Goal: Transaction & Acquisition: Purchase product/service

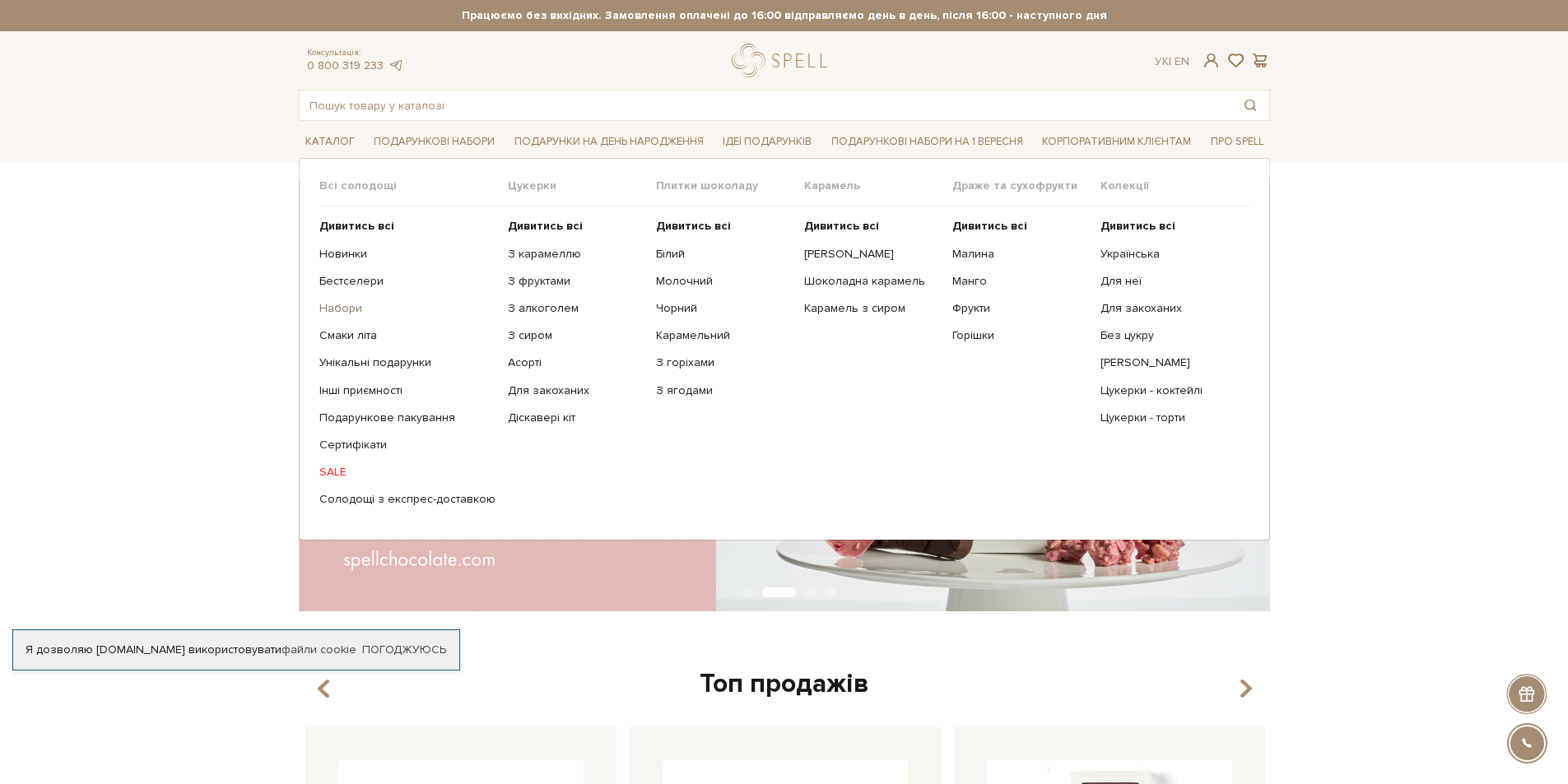
click at [341, 303] on link "Набори" at bounding box center [407, 308] width 176 height 15
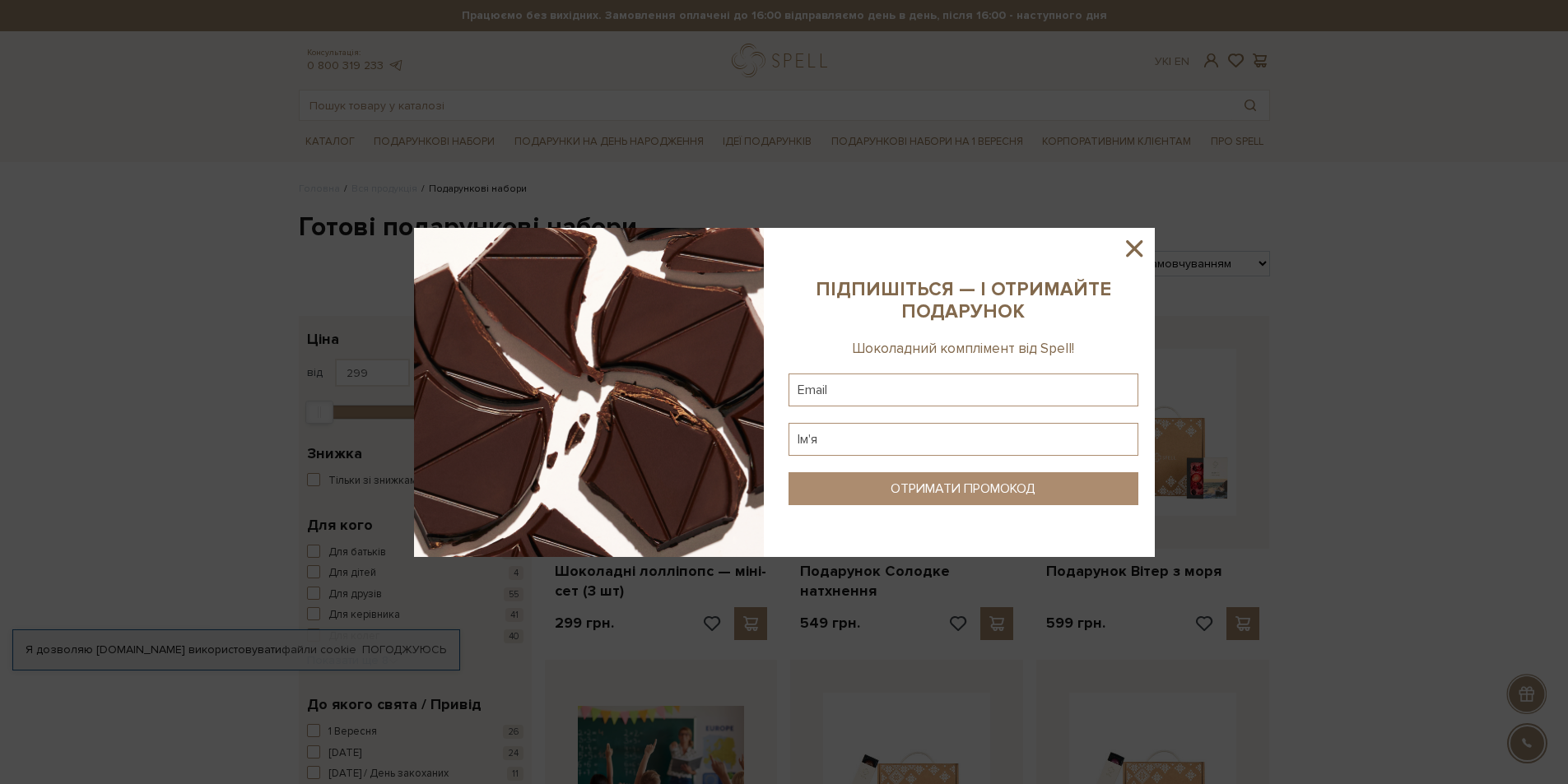
click at [1132, 249] on icon at bounding box center [1134, 248] width 28 height 28
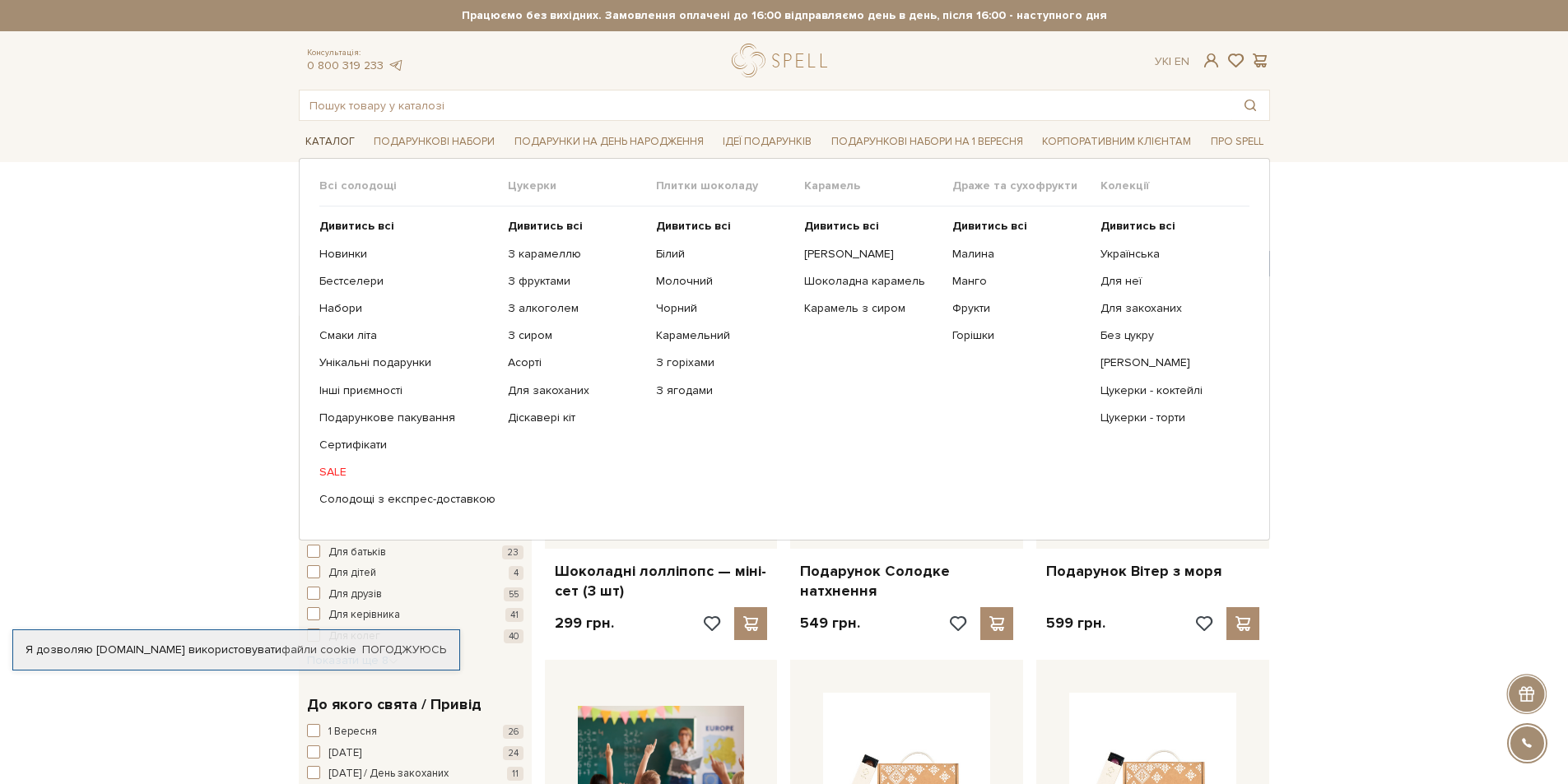
click at [338, 147] on link "Каталог" at bounding box center [329, 142] width 62 height 26
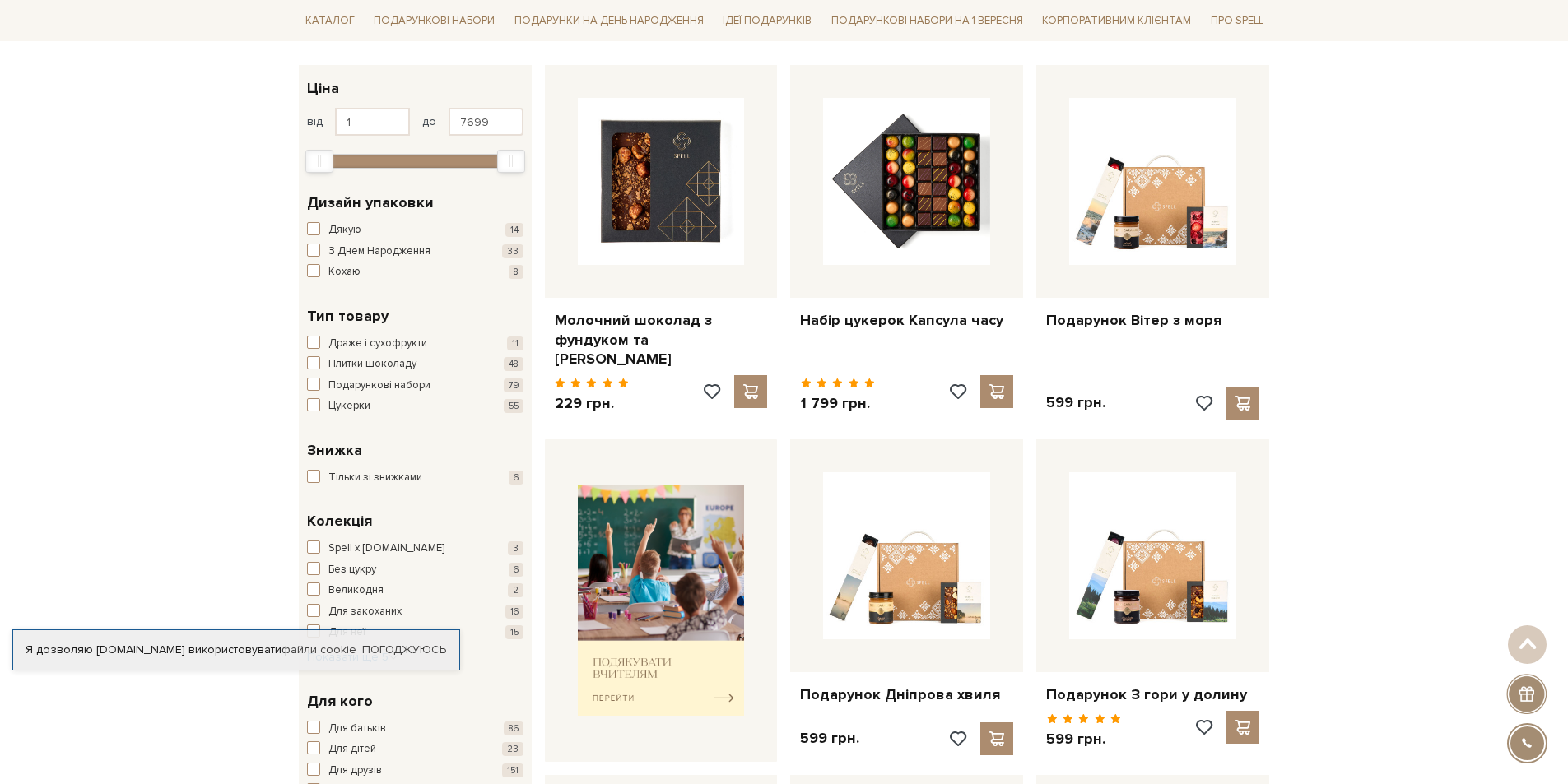
scroll to position [494, 0]
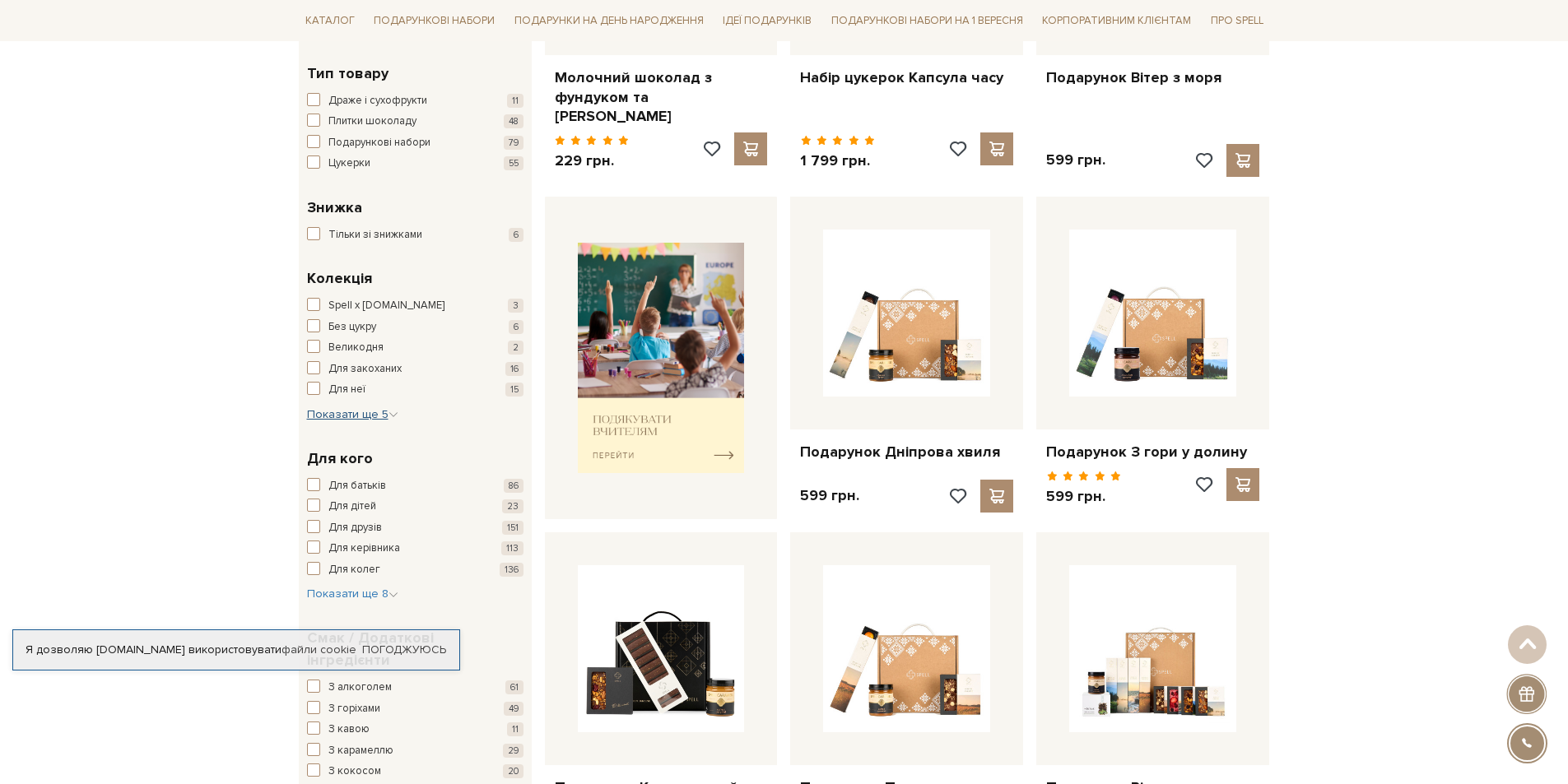
click at [370, 418] on span "Показати ще 5" at bounding box center [353, 414] width 91 height 14
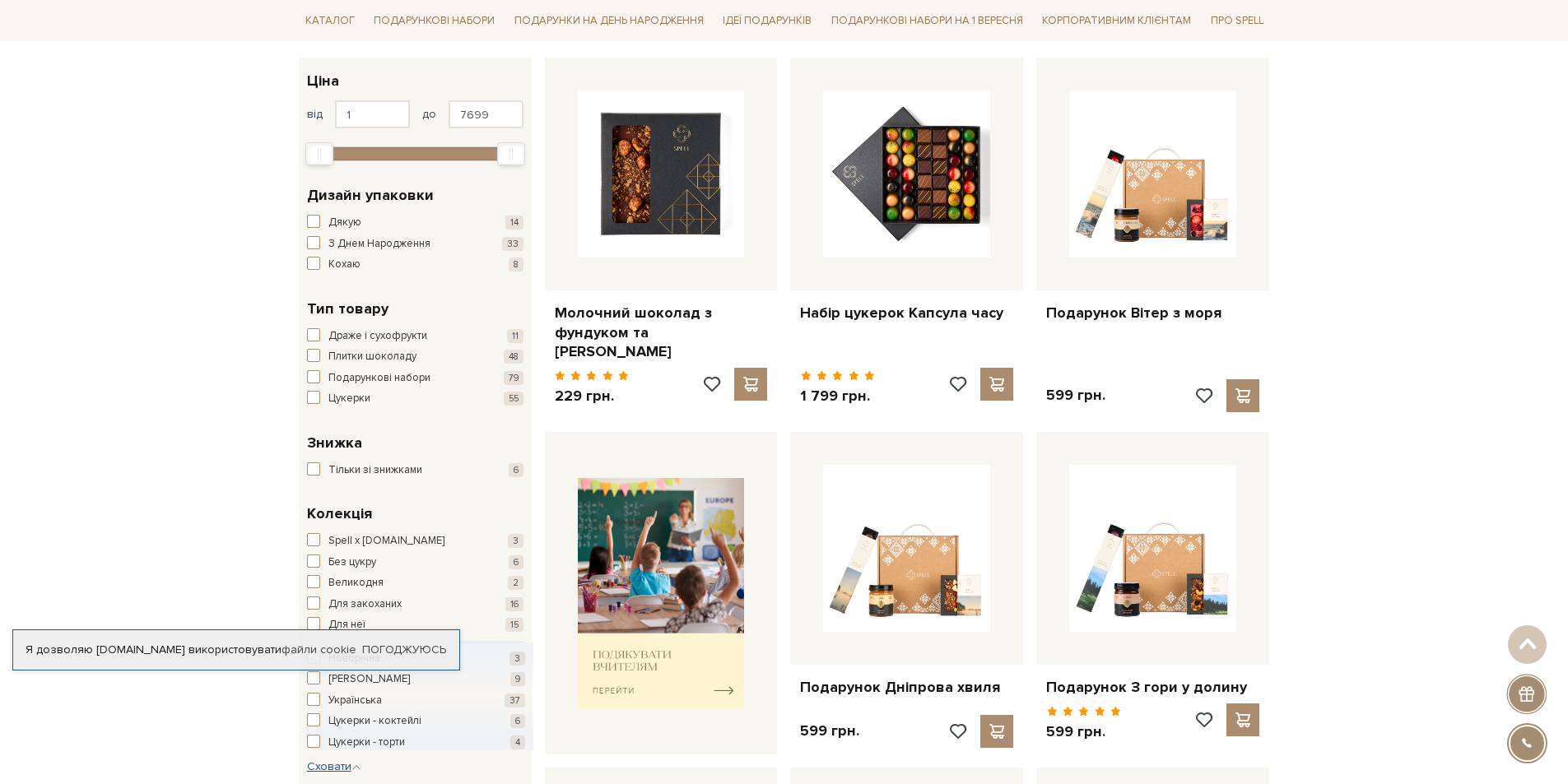
scroll to position [165, 0]
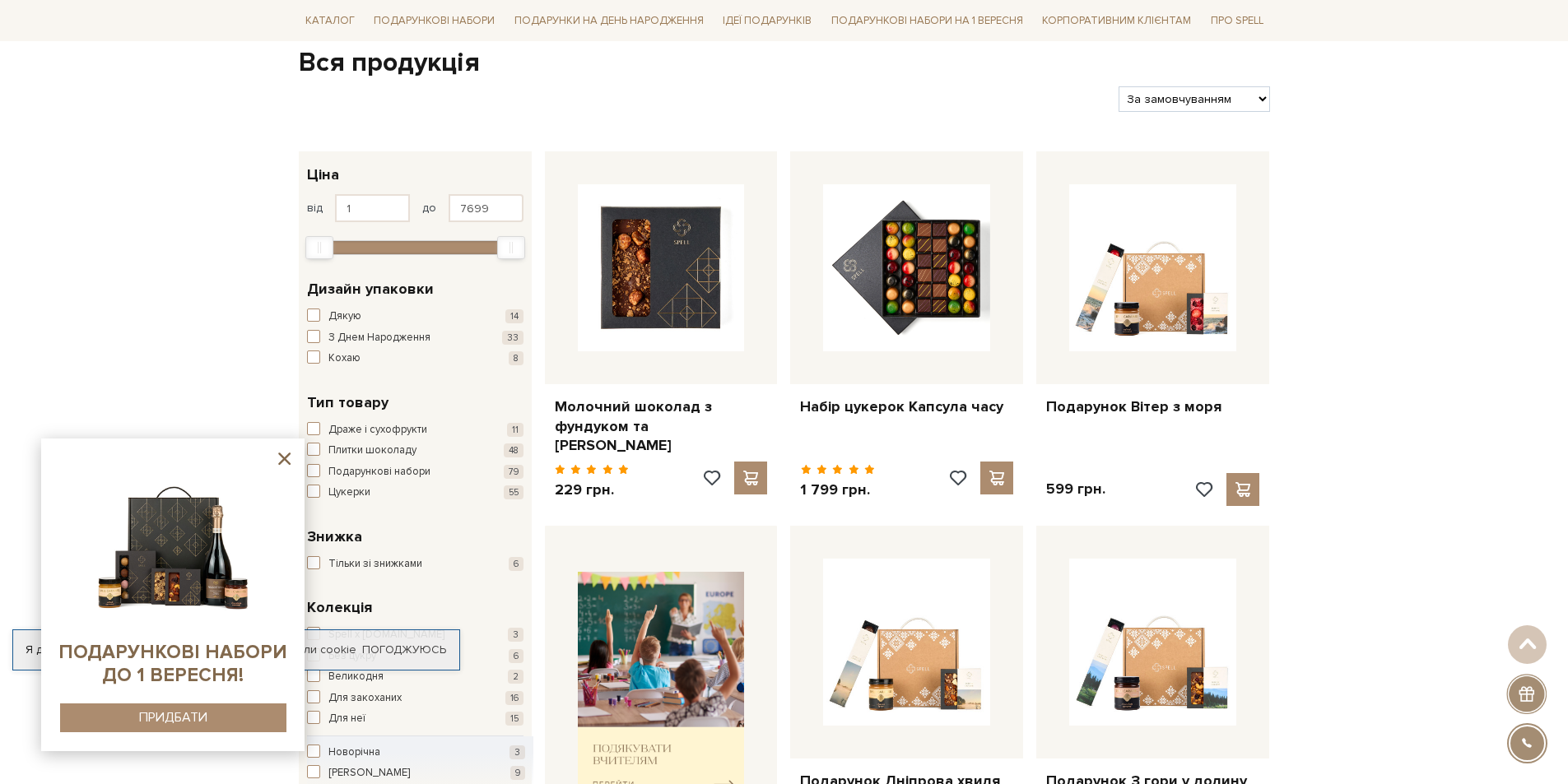
click at [284, 457] on icon at bounding box center [285, 458] width 12 height 12
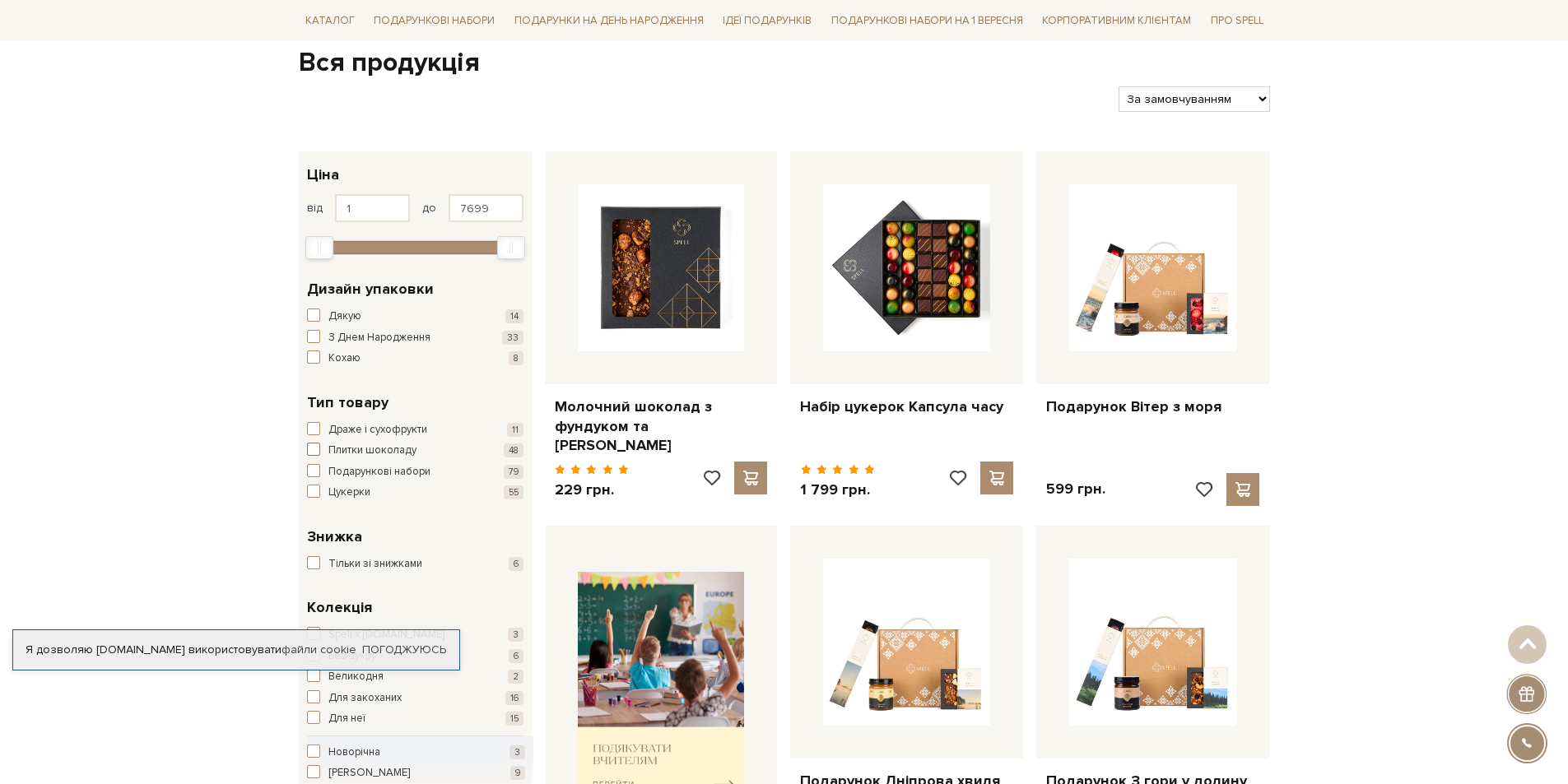
click at [316, 450] on span "button" at bounding box center [313, 448] width 13 height 13
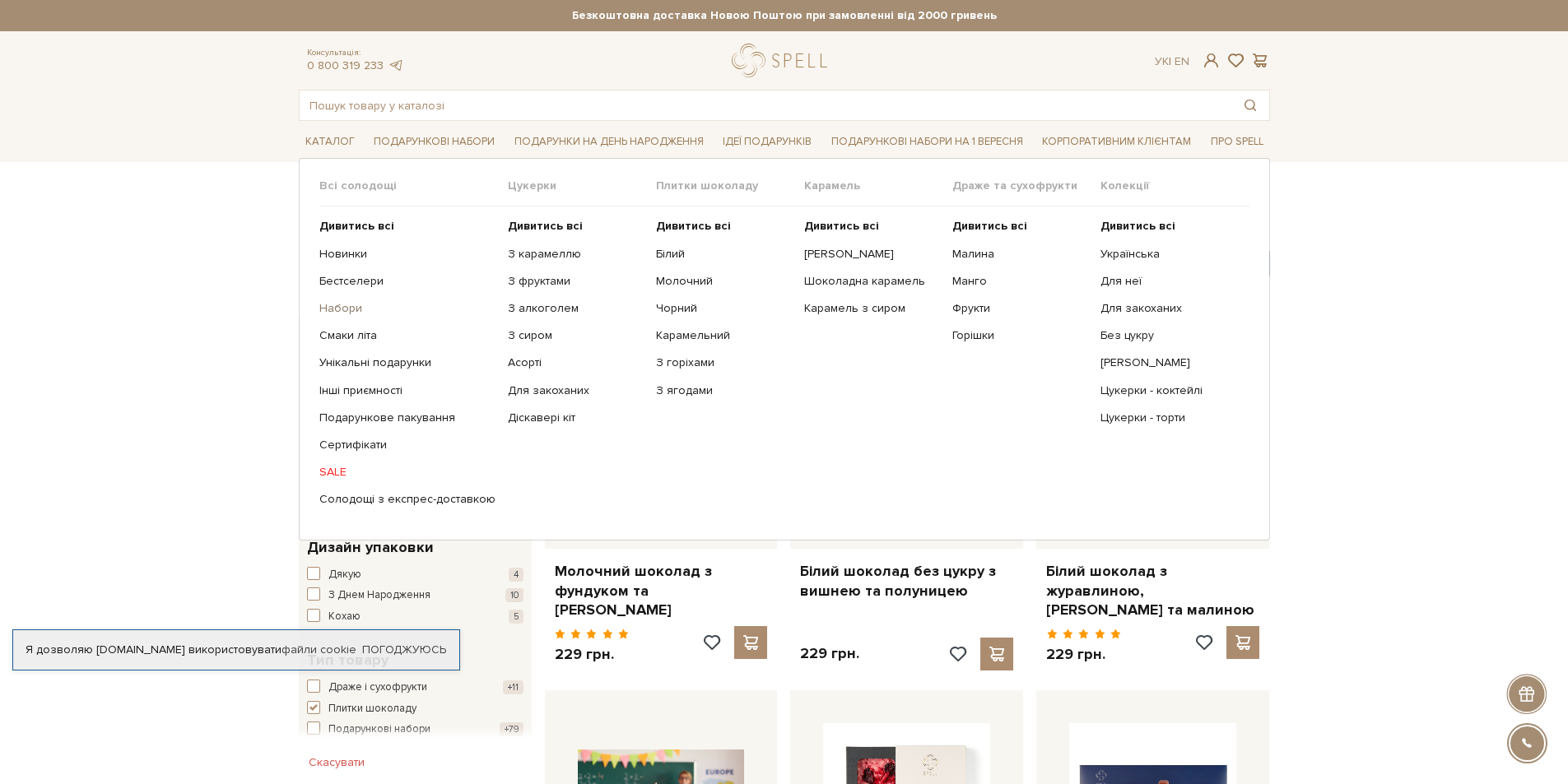
click at [338, 311] on link "Набори" at bounding box center [407, 308] width 176 height 15
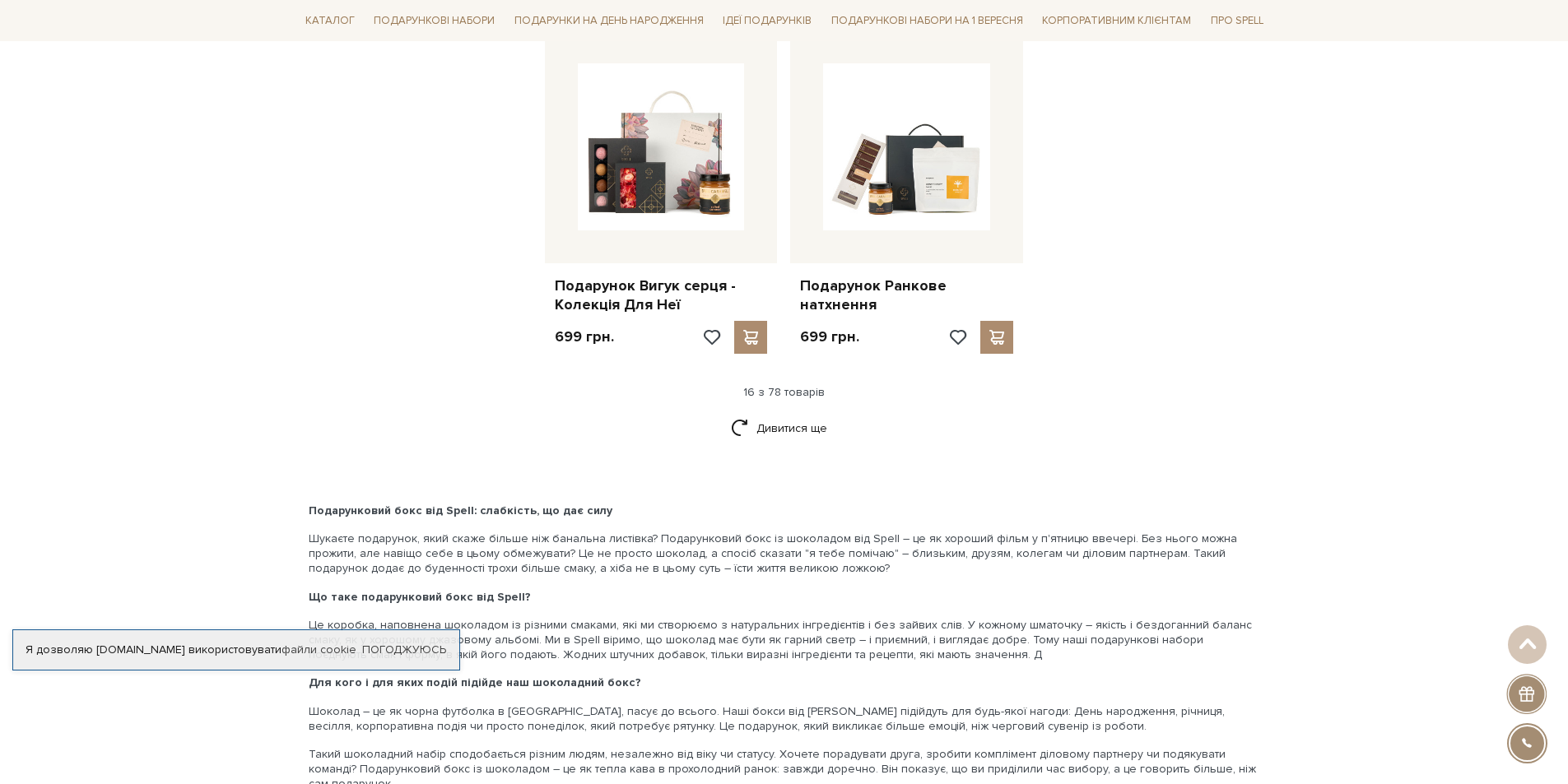
scroll to position [2057, 0]
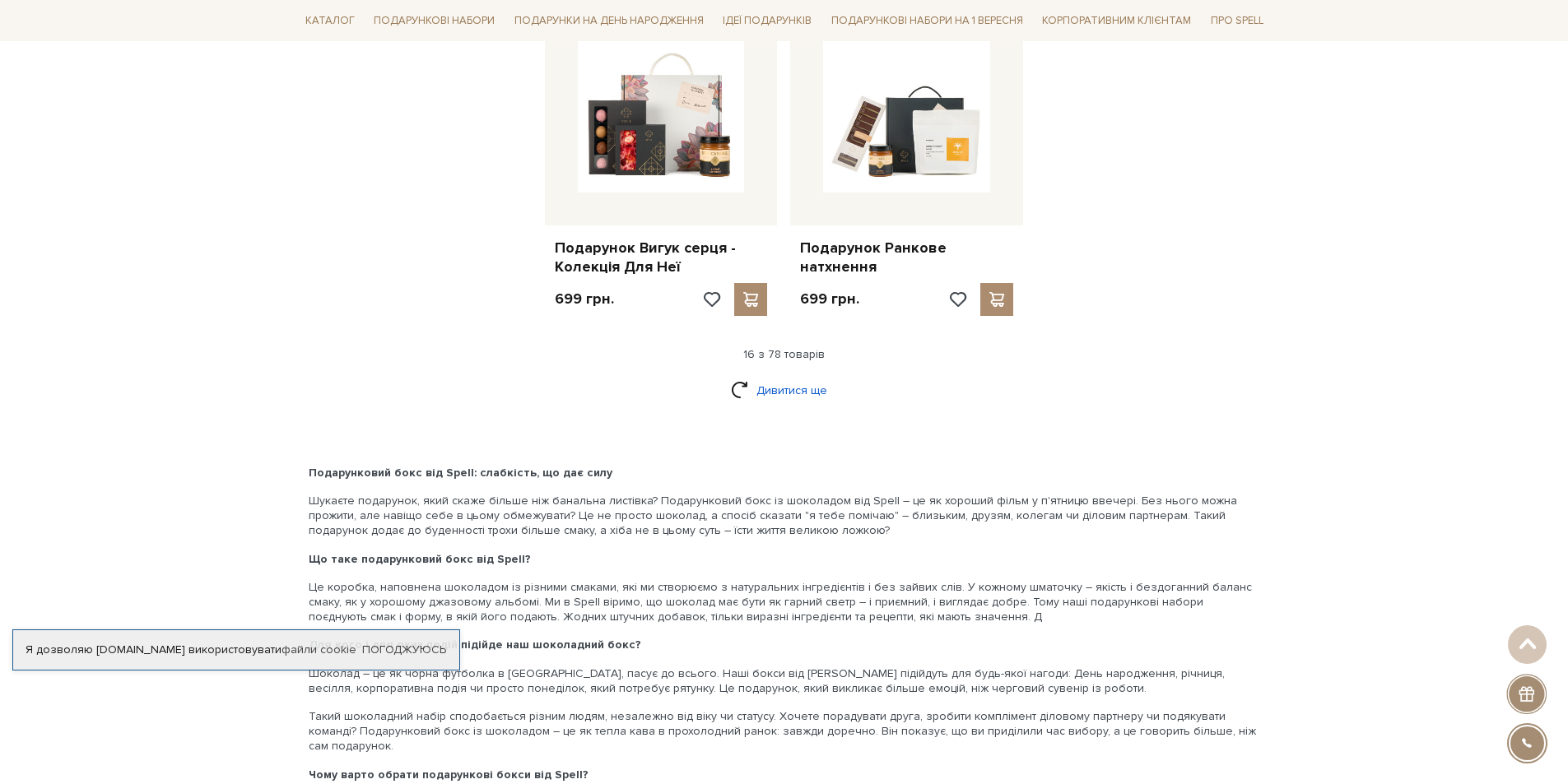
click at [802, 378] on link "Дивитися ще" at bounding box center [784, 390] width 107 height 29
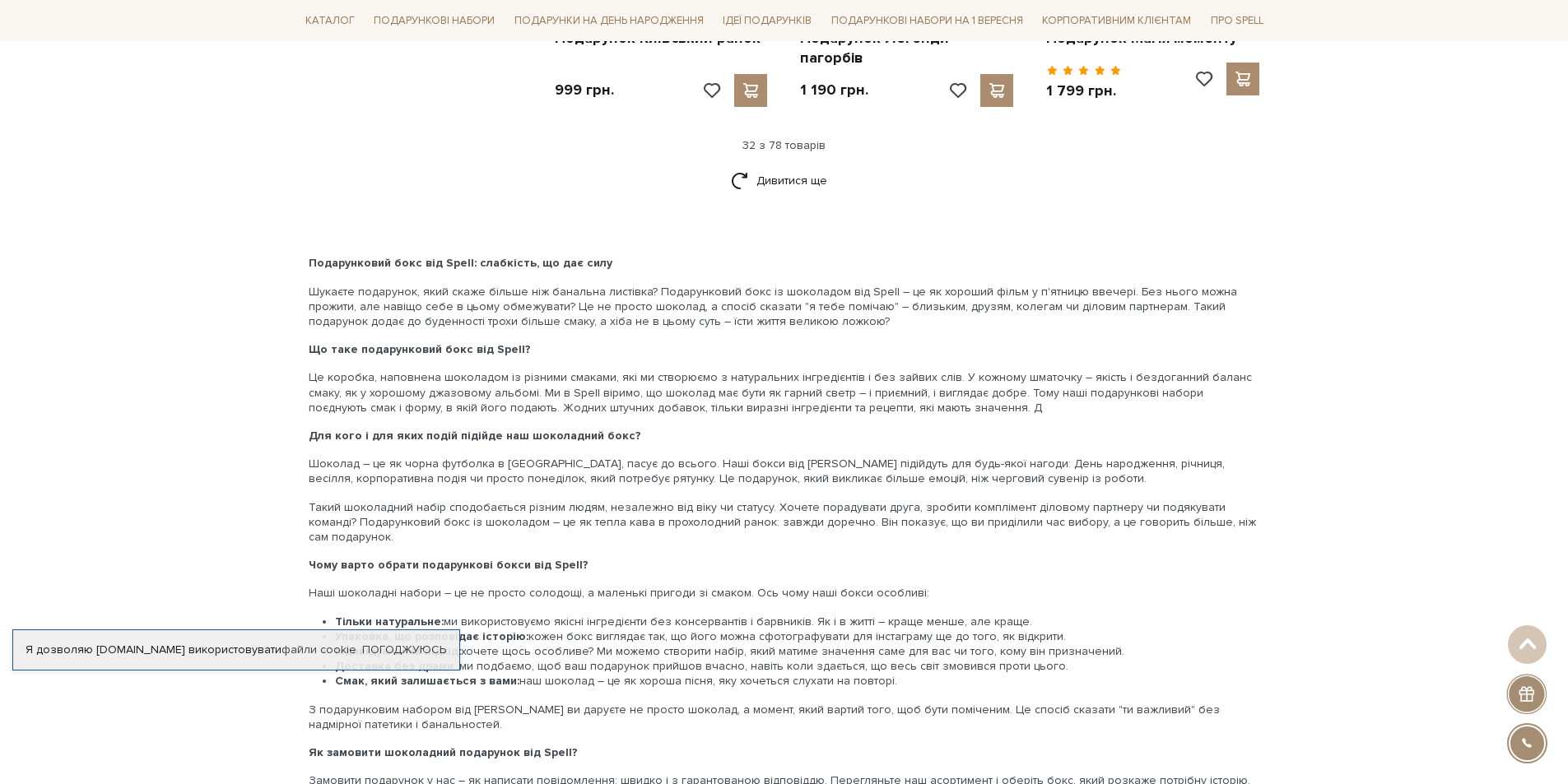
scroll to position [4032, 0]
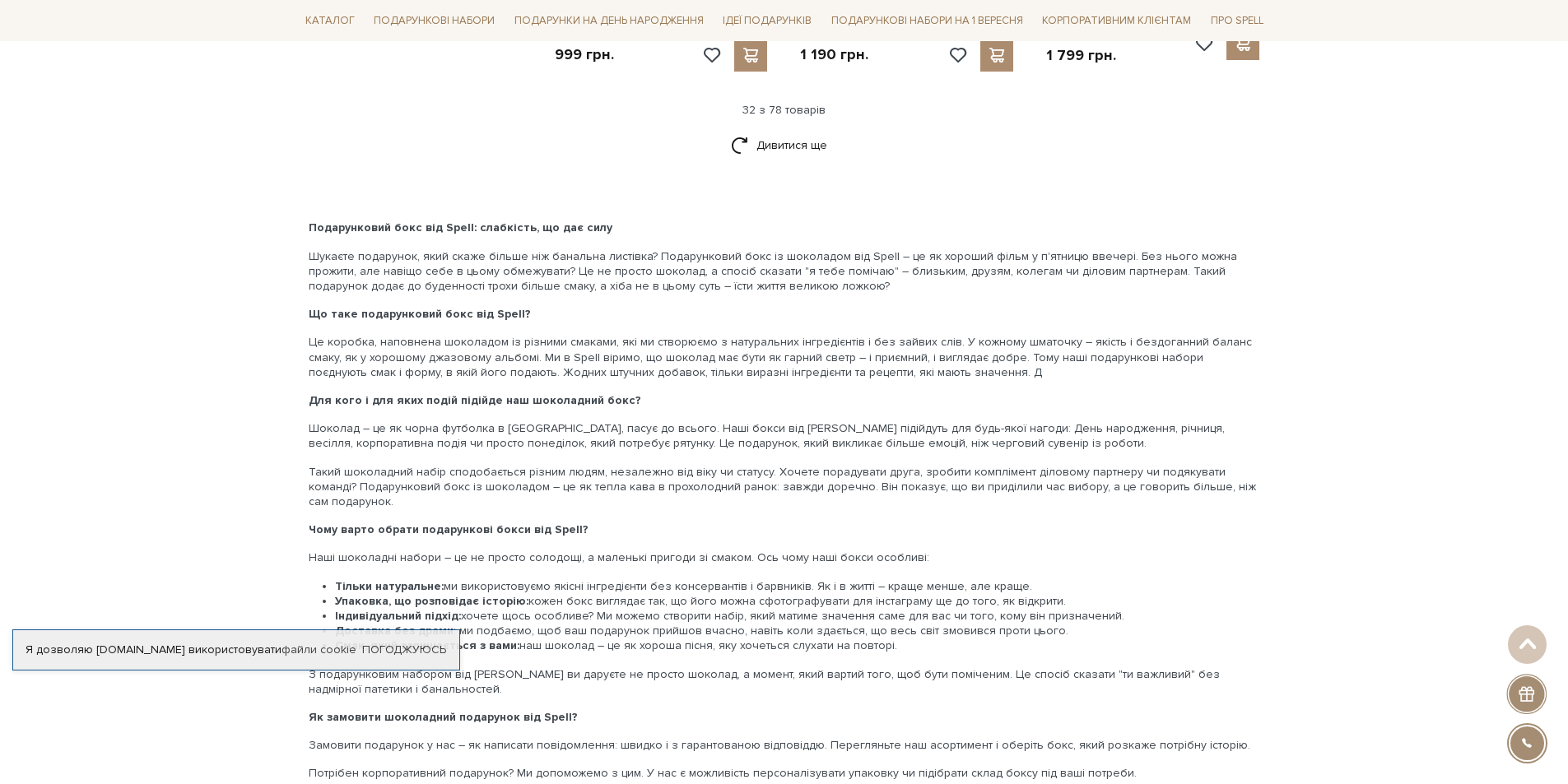
click at [773, 148] on div "Дивитися ще" at bounding box center [784, 154] width 985 height 48
click at [773, 130] on link "Дивитися ще" at bounding box center [784, 144] width 107 height 29
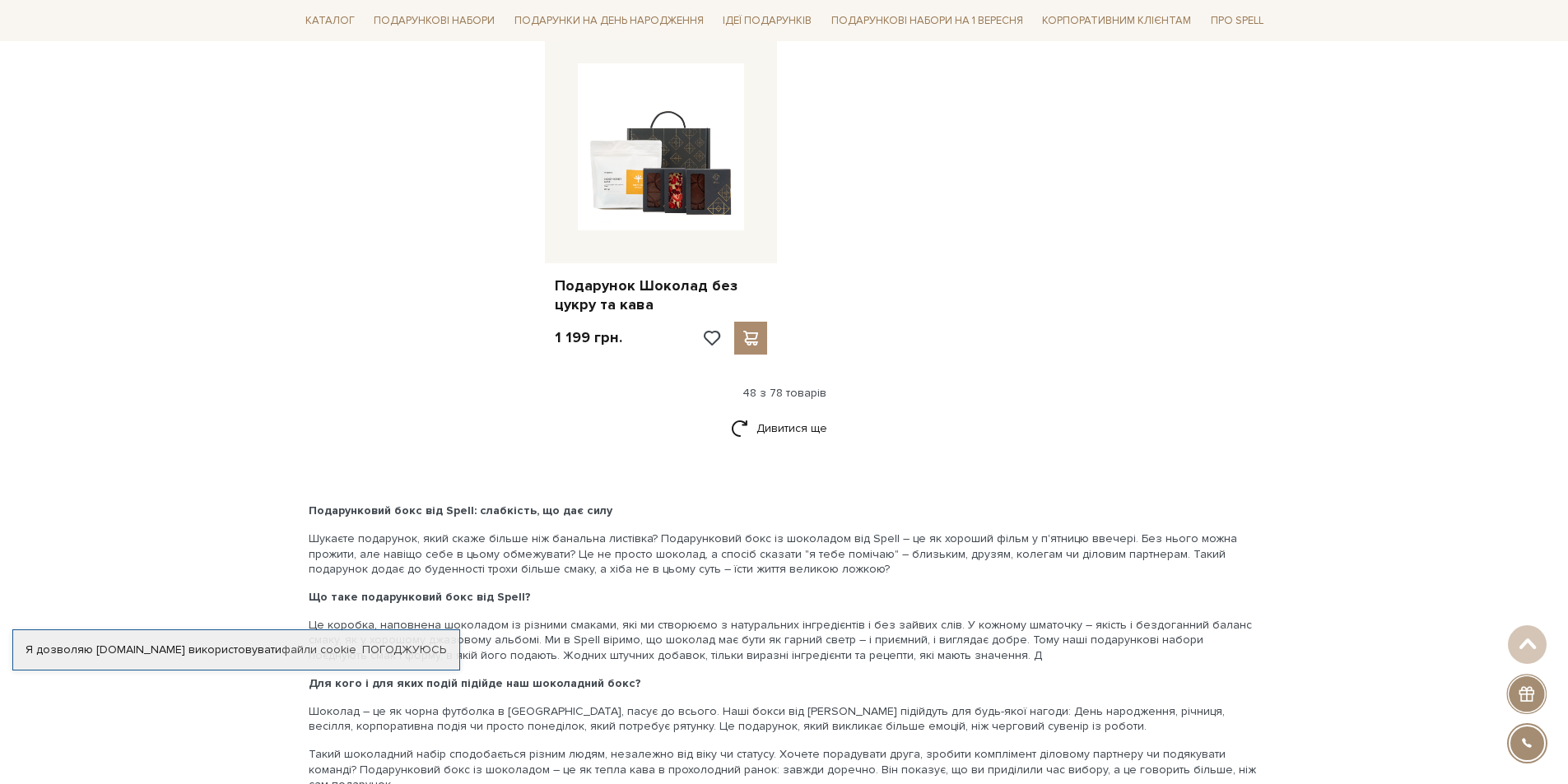
scroll to position [0, 0]
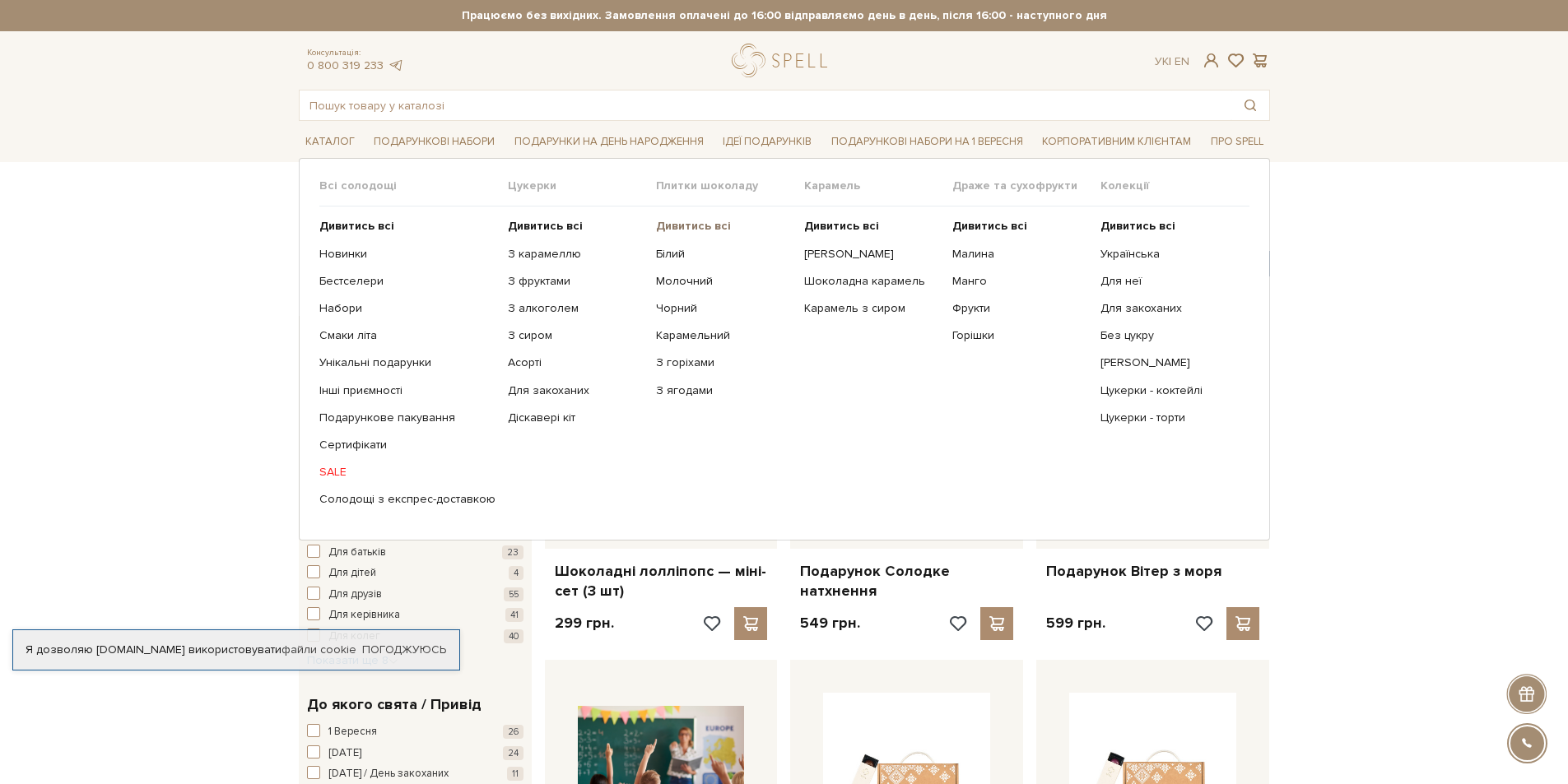
click at [699, 228] on b "Дивитись всі" at bounding box center [694, 226] width 75 height 14
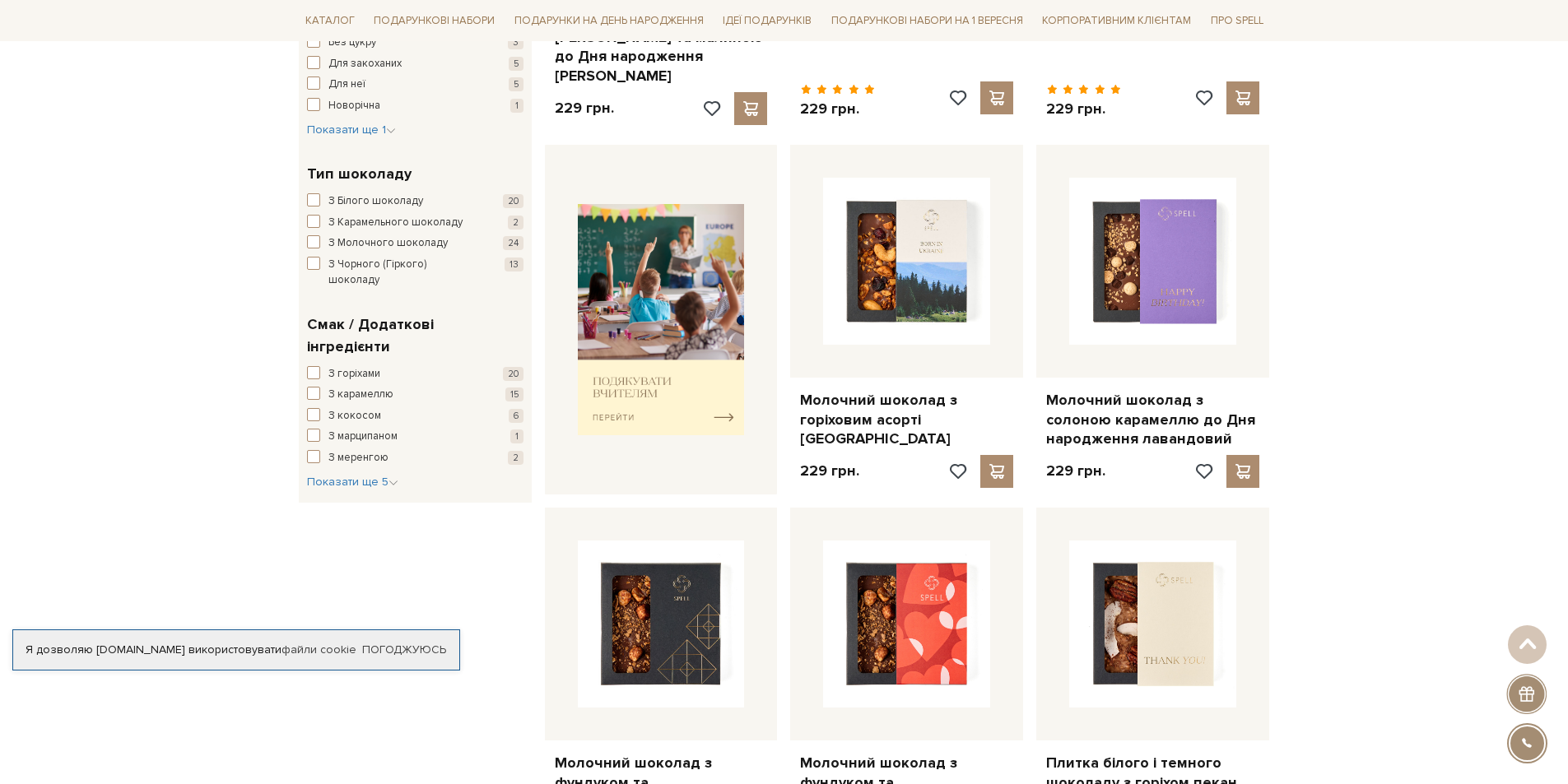
scroll to position [576, 0]
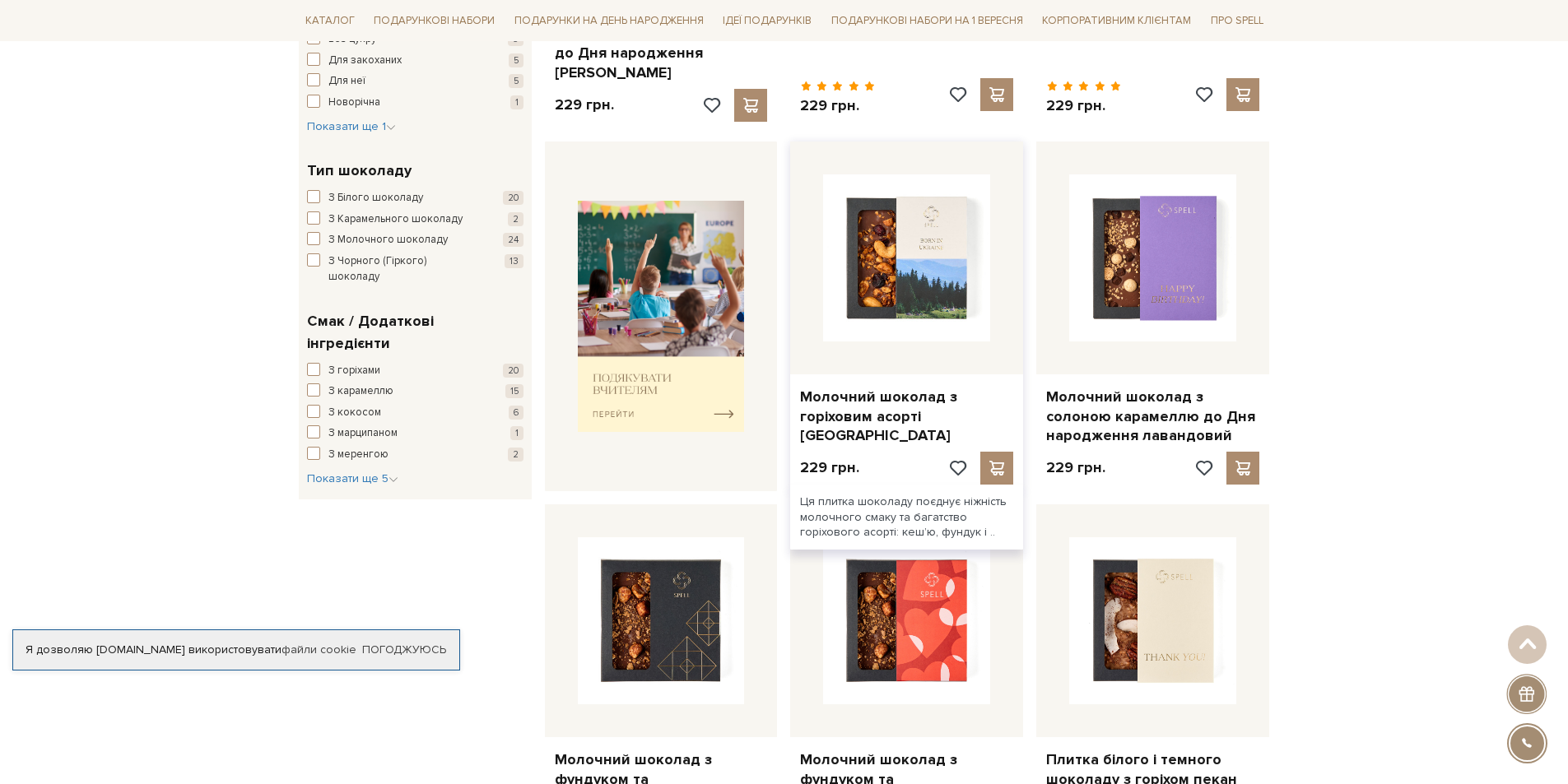
click at [901, 347] on div at bounding box center [907, 258] width 233 height 233
click at [873, 392] on link "Молочний шоколад з горіховим асорті [GEOGRAPHIC_DATA]" at bounding box center [907, 416] width 213 height 57
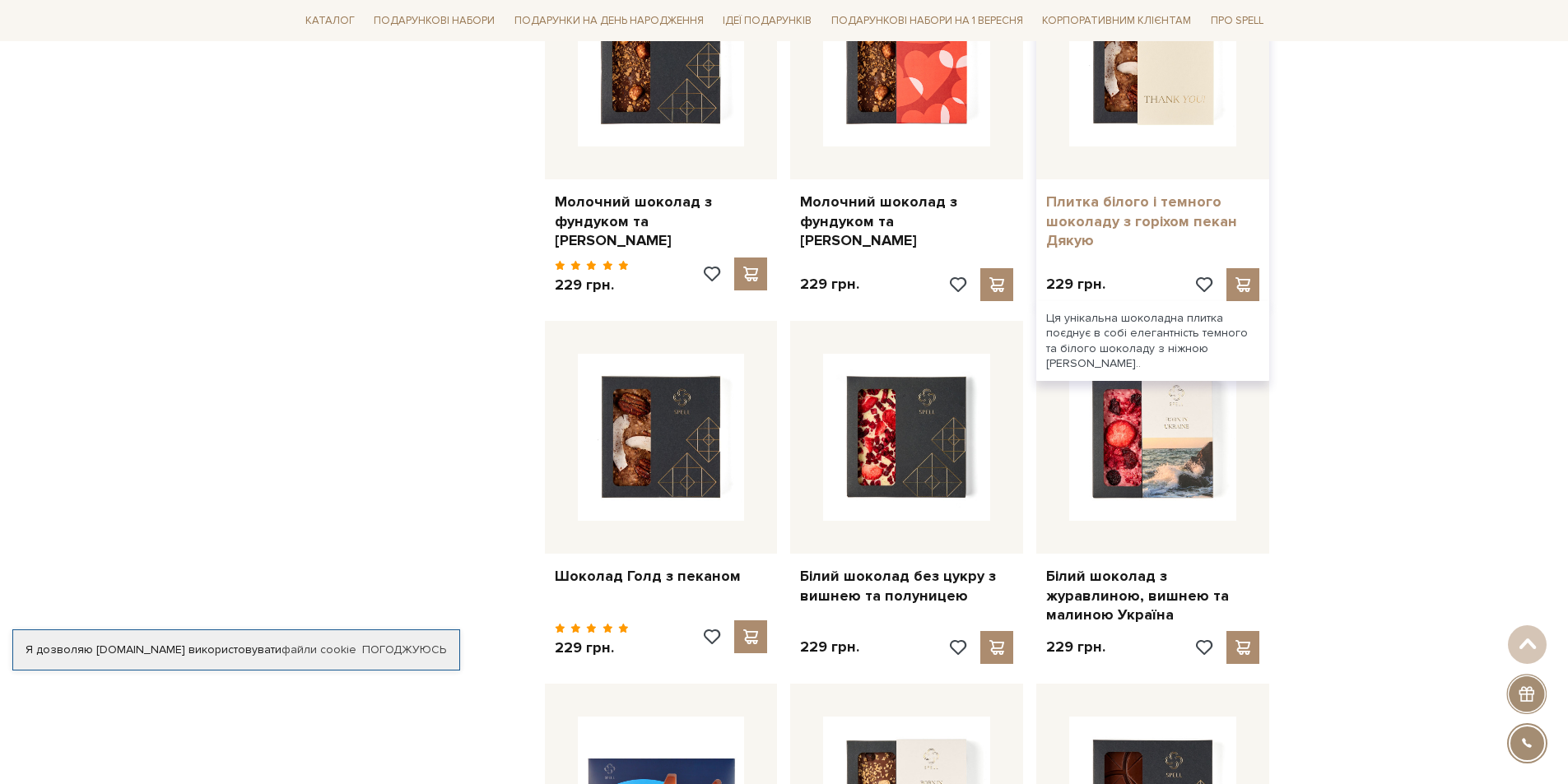
scroll to position [1152, 0]
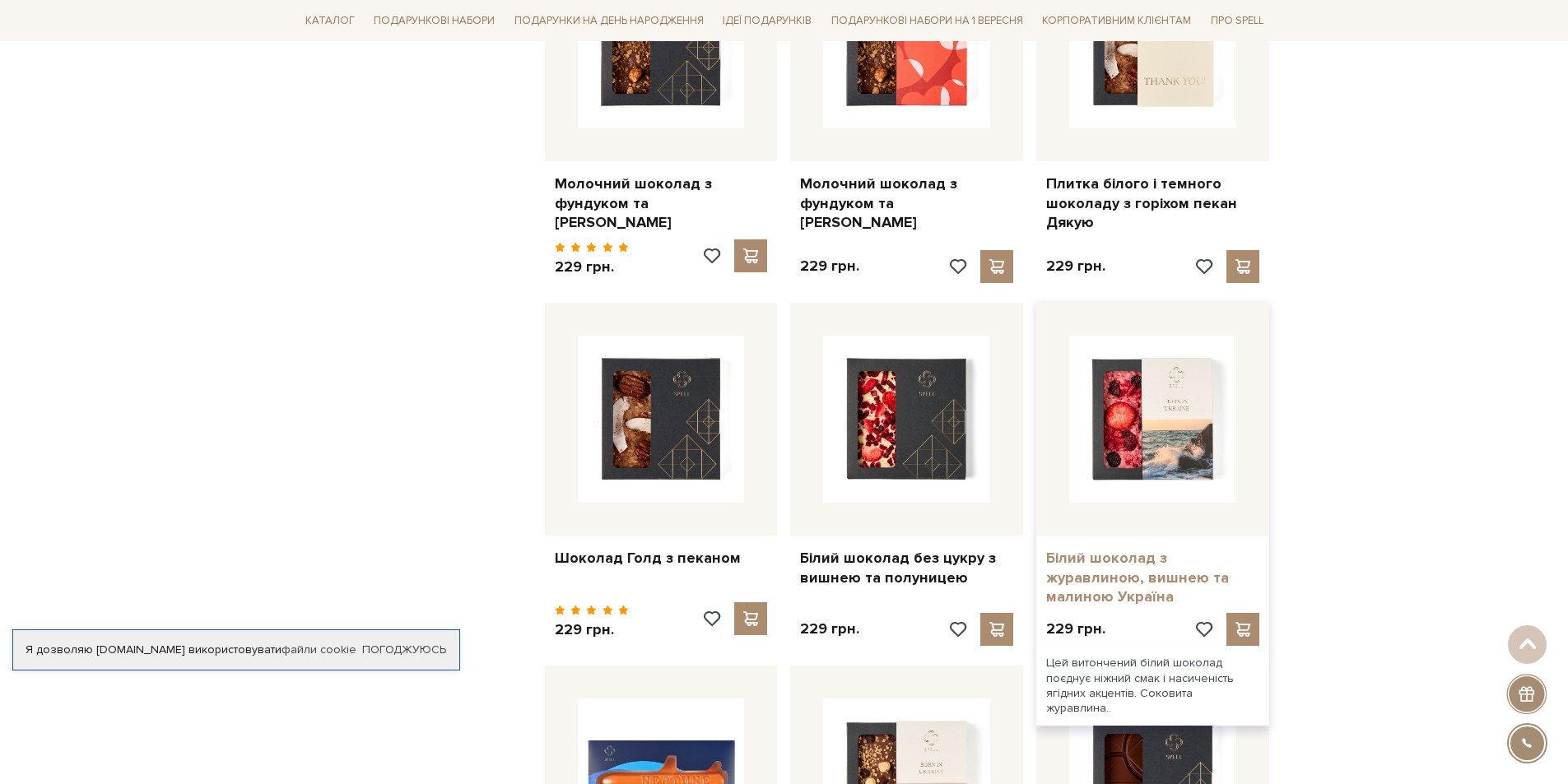
click at [1152, 555] on link "Білий шоколад з журавлиною, вишнею та малиною Україна" at bounding box center [1153, 578] width 213 height 57
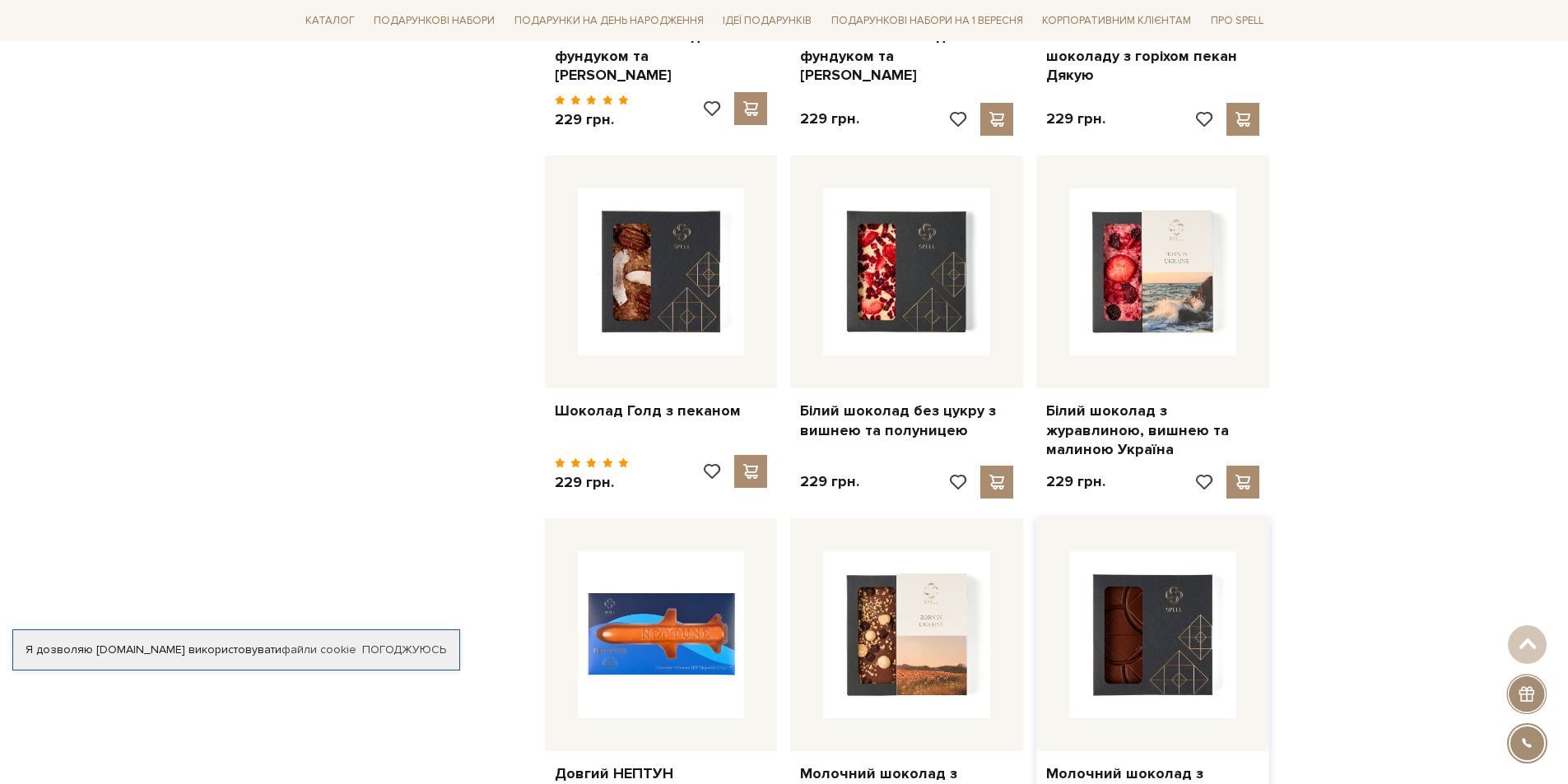
scroll to position [1481, 0]
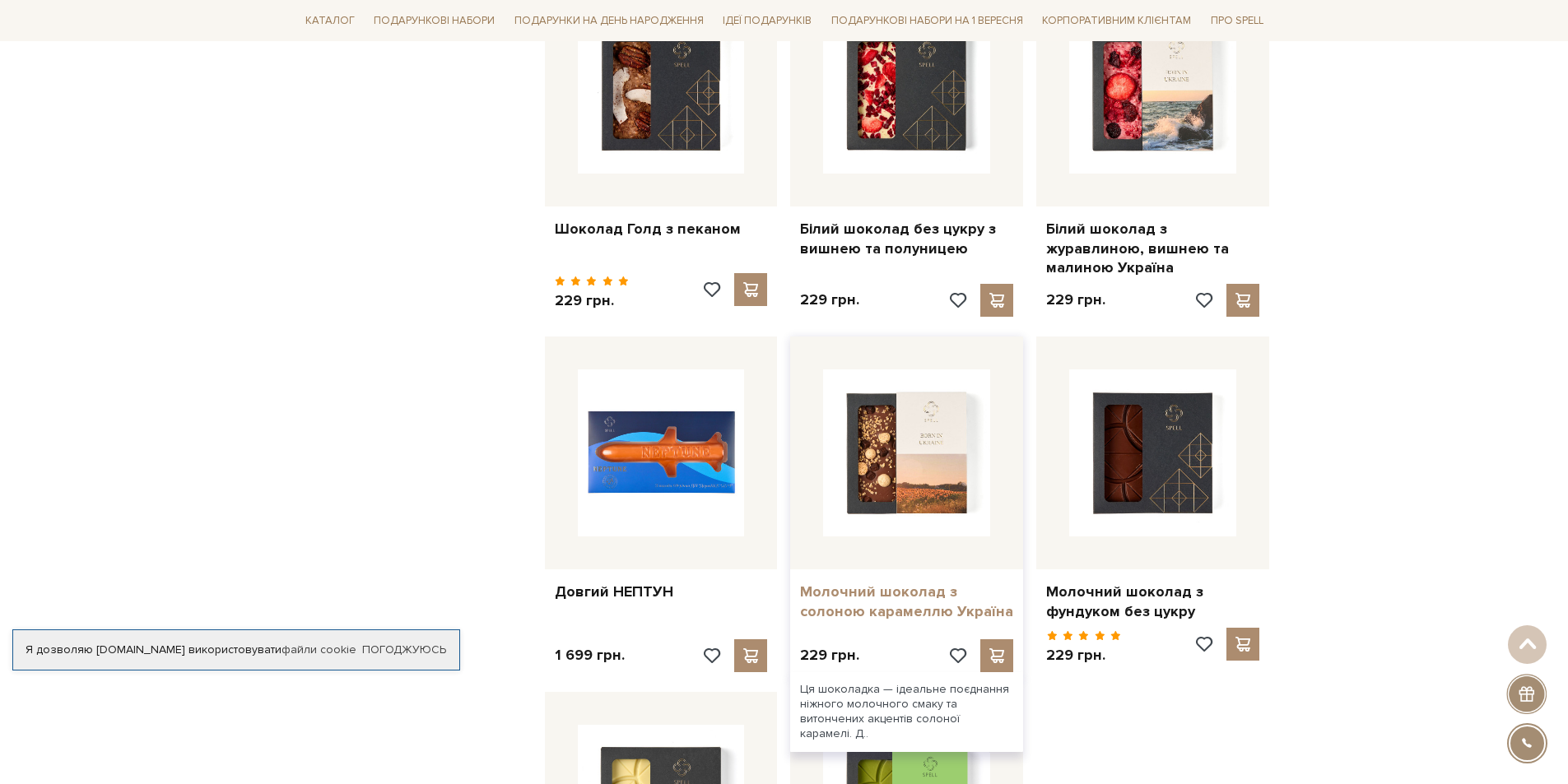
click at [919, 583] on link "Молочний шоколад з солоною карамеллю Україна" at bounding box center [907, 601] width 213 height 39
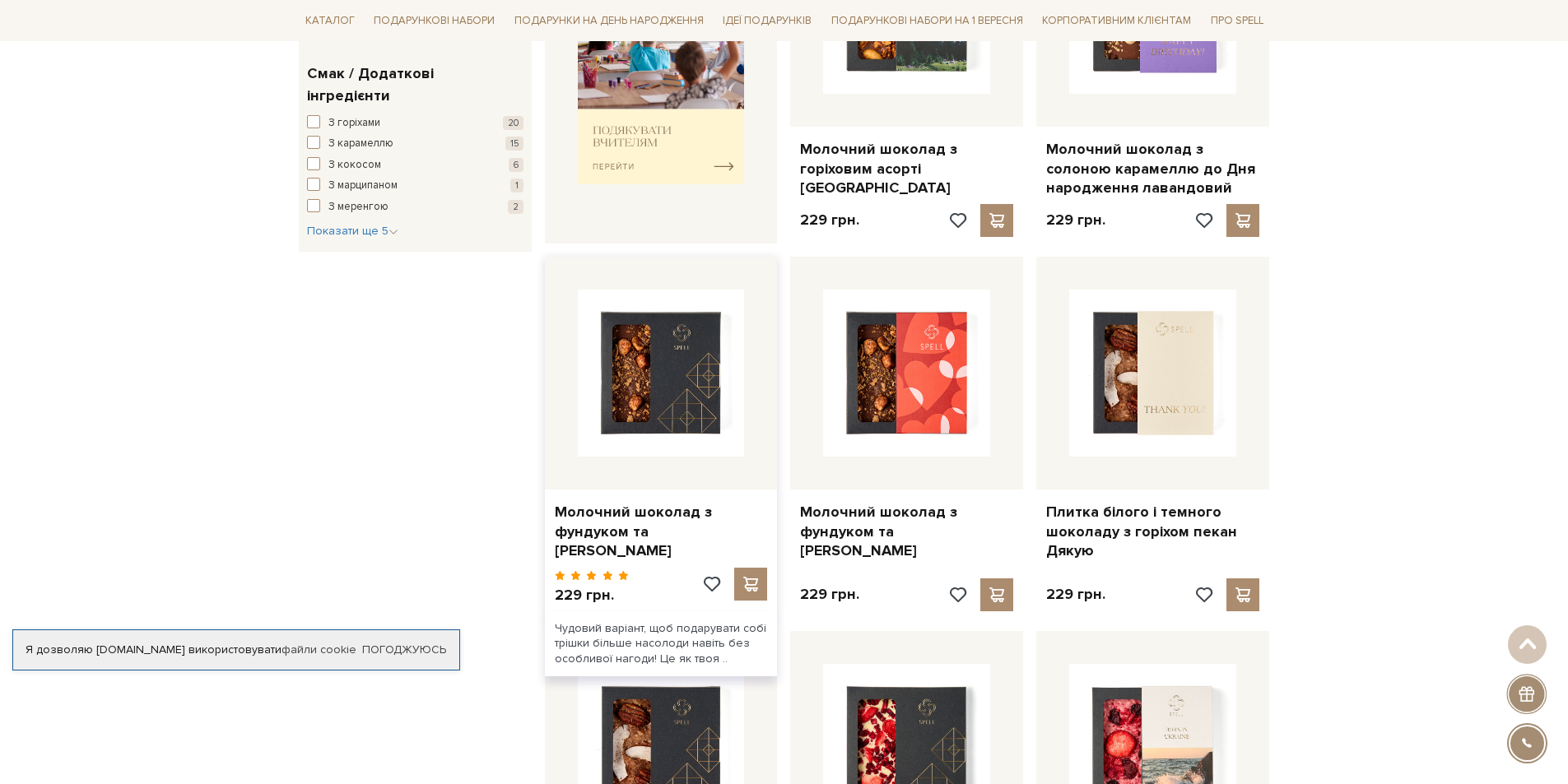
scroll to position [823, 0]
drag, startPoint x: 689, startPoint y: 541, endPoint x: 1444, endPoint y: 424, distance: 764.0
click at [1444, 424] on div "Головна Вся продукція Плитки шоколаду Плитки шоколаду Фільтри За замовчуванням …" at bounding box center [784, 591] width 1568 height 2465
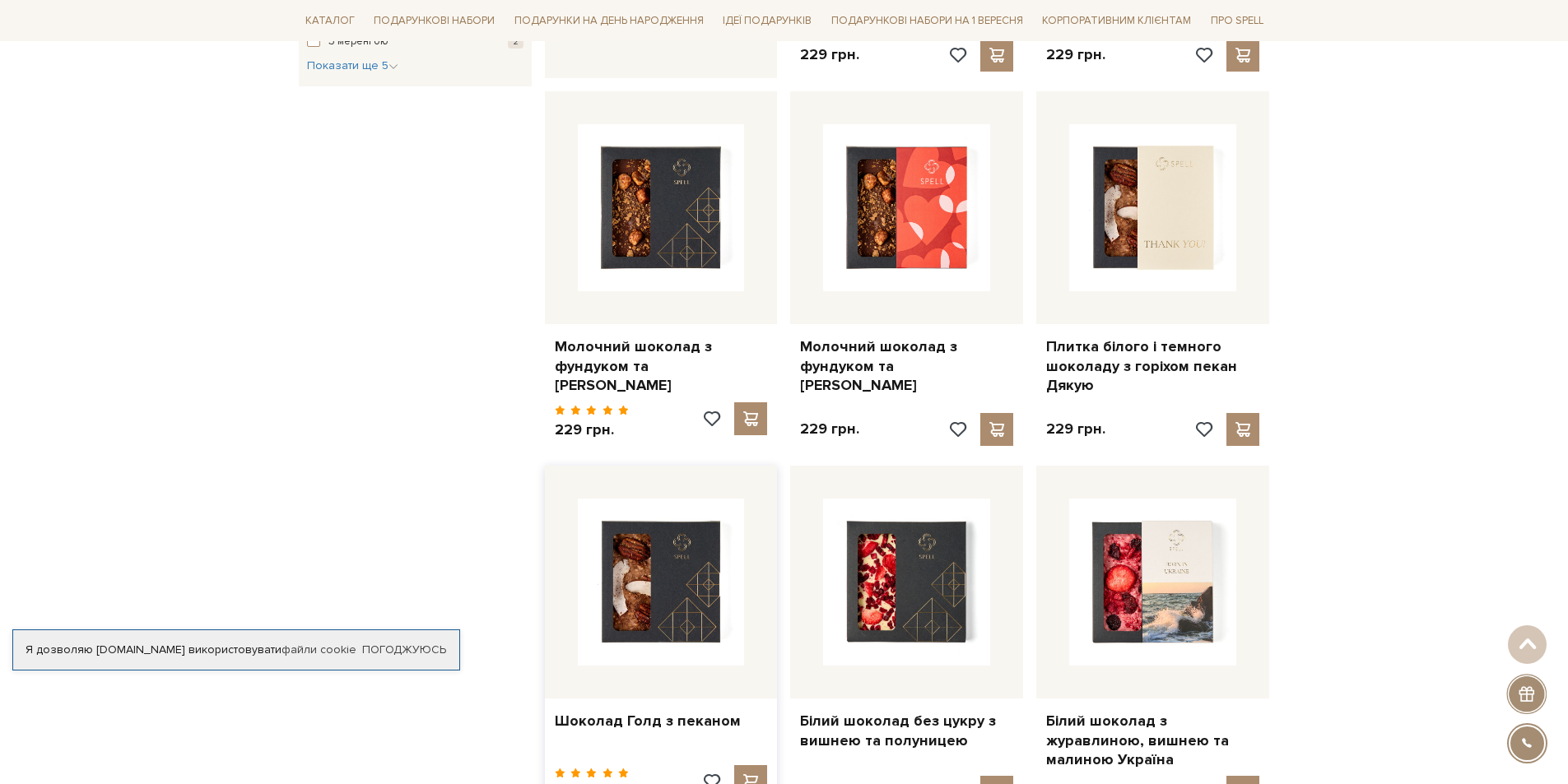
scroll to position [987, 0]
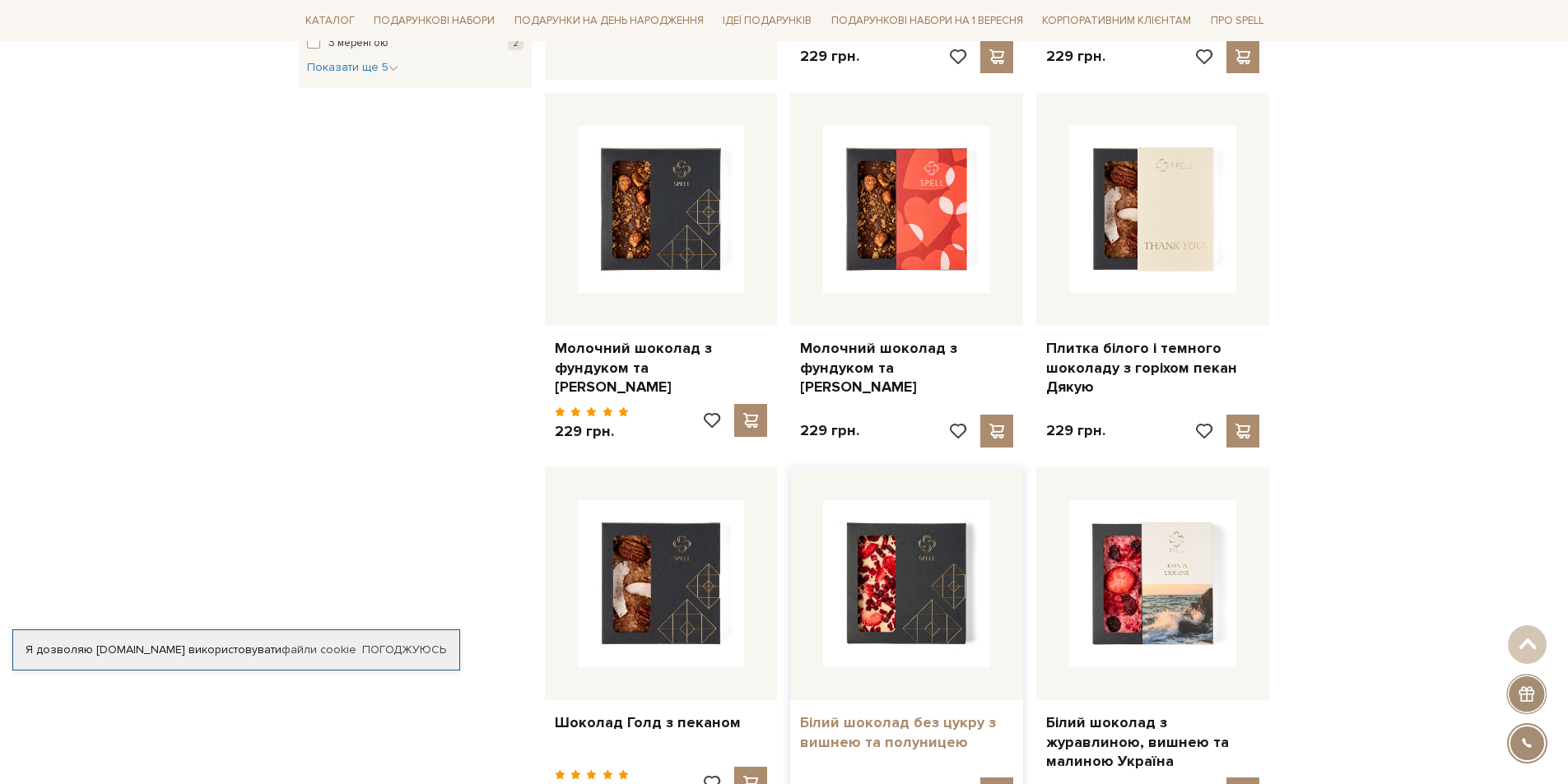
click at [866, 720] on link "Білий шоколад без цукру з вишнею та полуницею" at bounding box center [907, 732] width 213 height 39
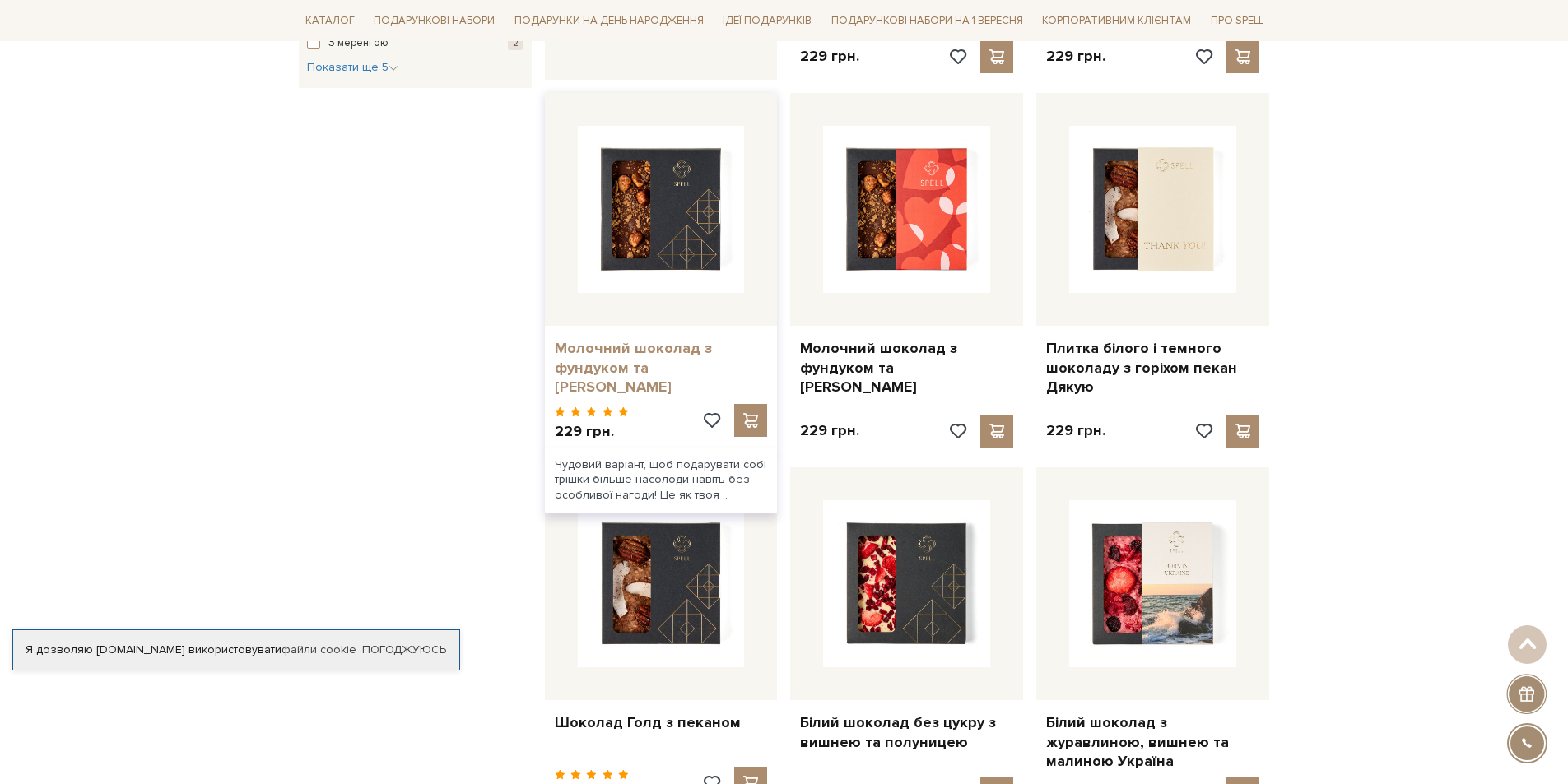
click at [629, 348] on link "Молочний шоколад з фундуком та солоною карамеллю" at bounding box center [662, 367] width 213 height 57
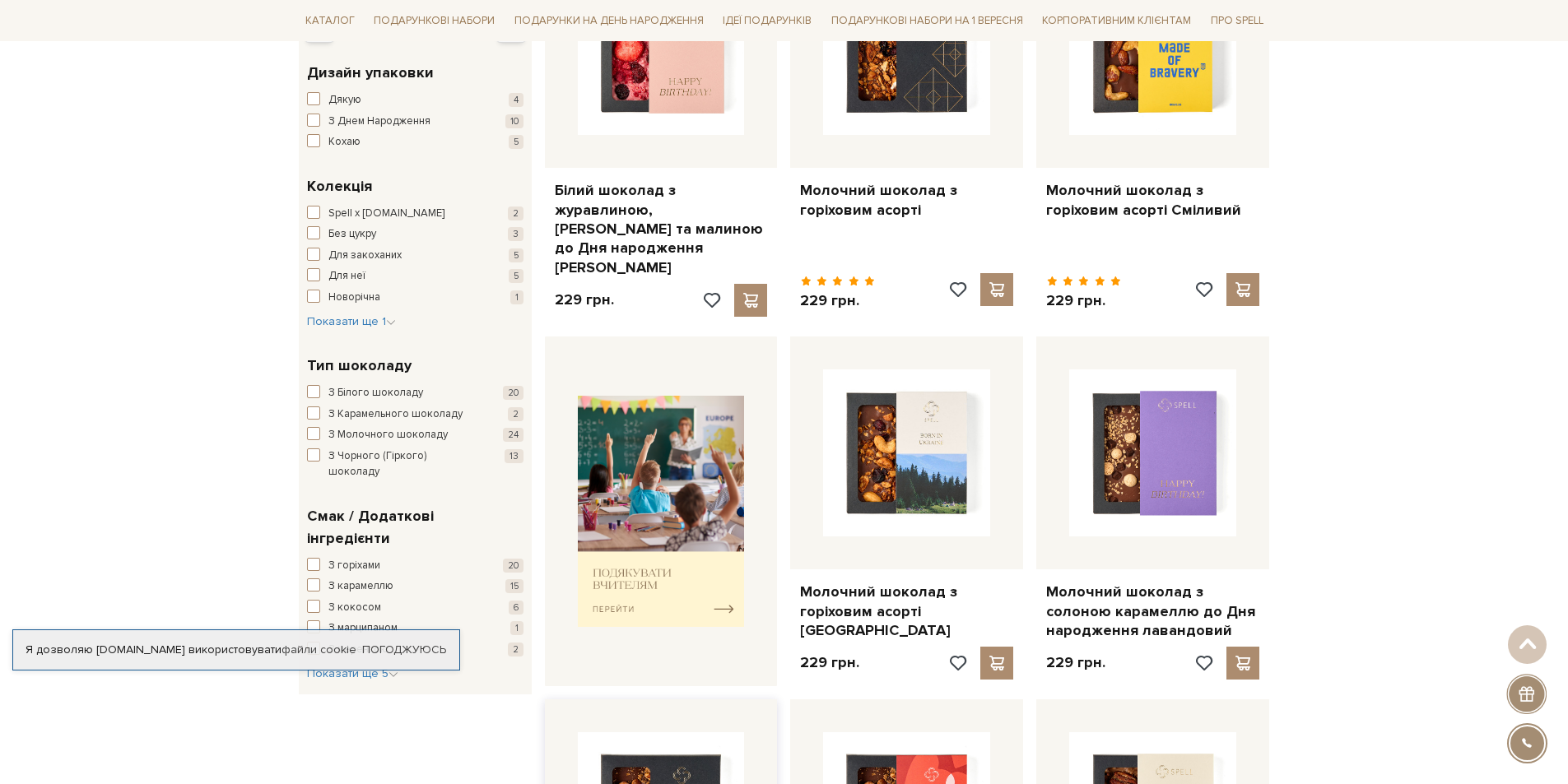
scroll to position [329, 0]
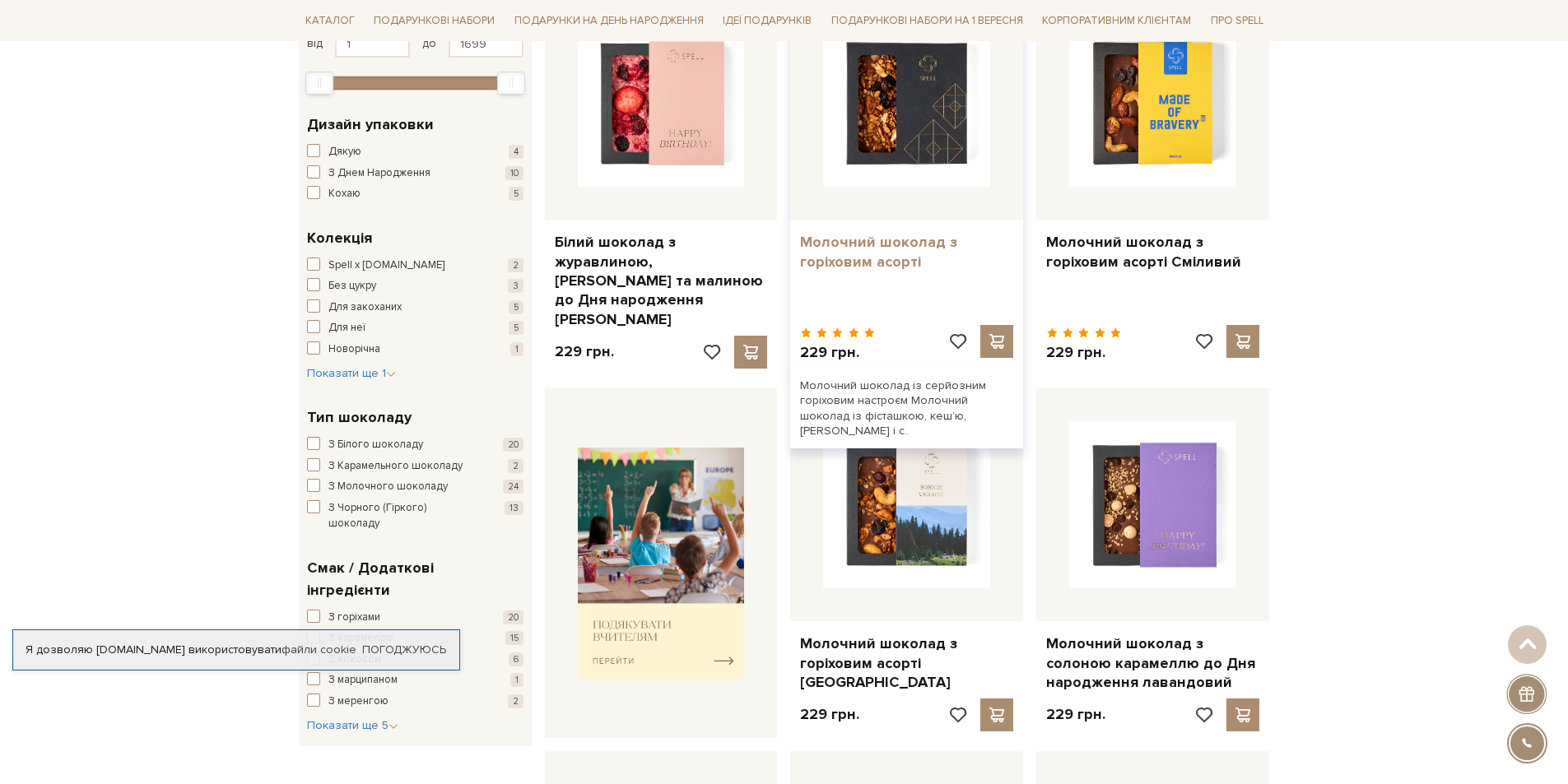
click at [842, 249] on link "Молочний шоколад з горіховим асорті" at bounding box center [907, 252] width 213 height 39
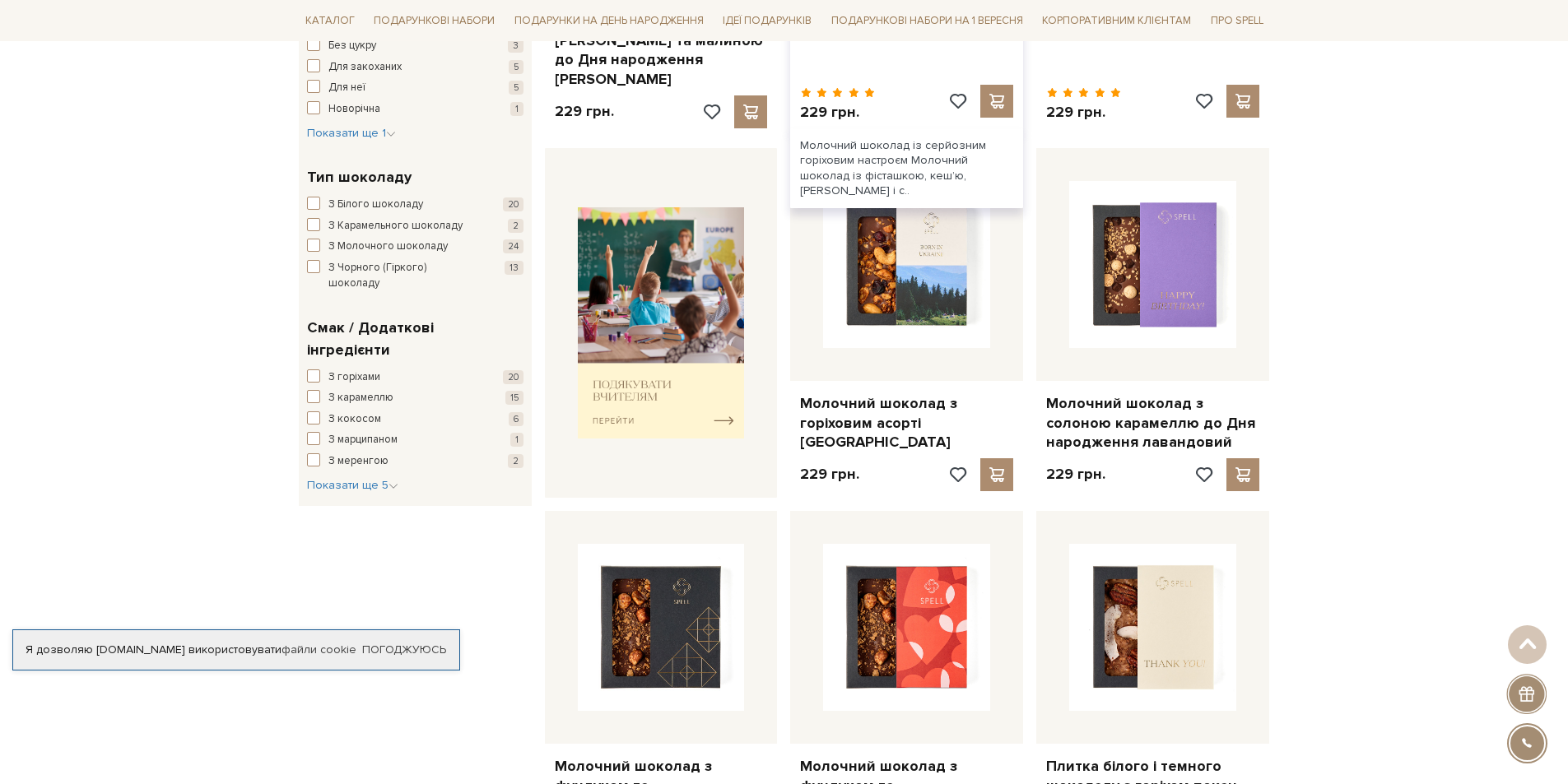
scroll to position [494, 0]
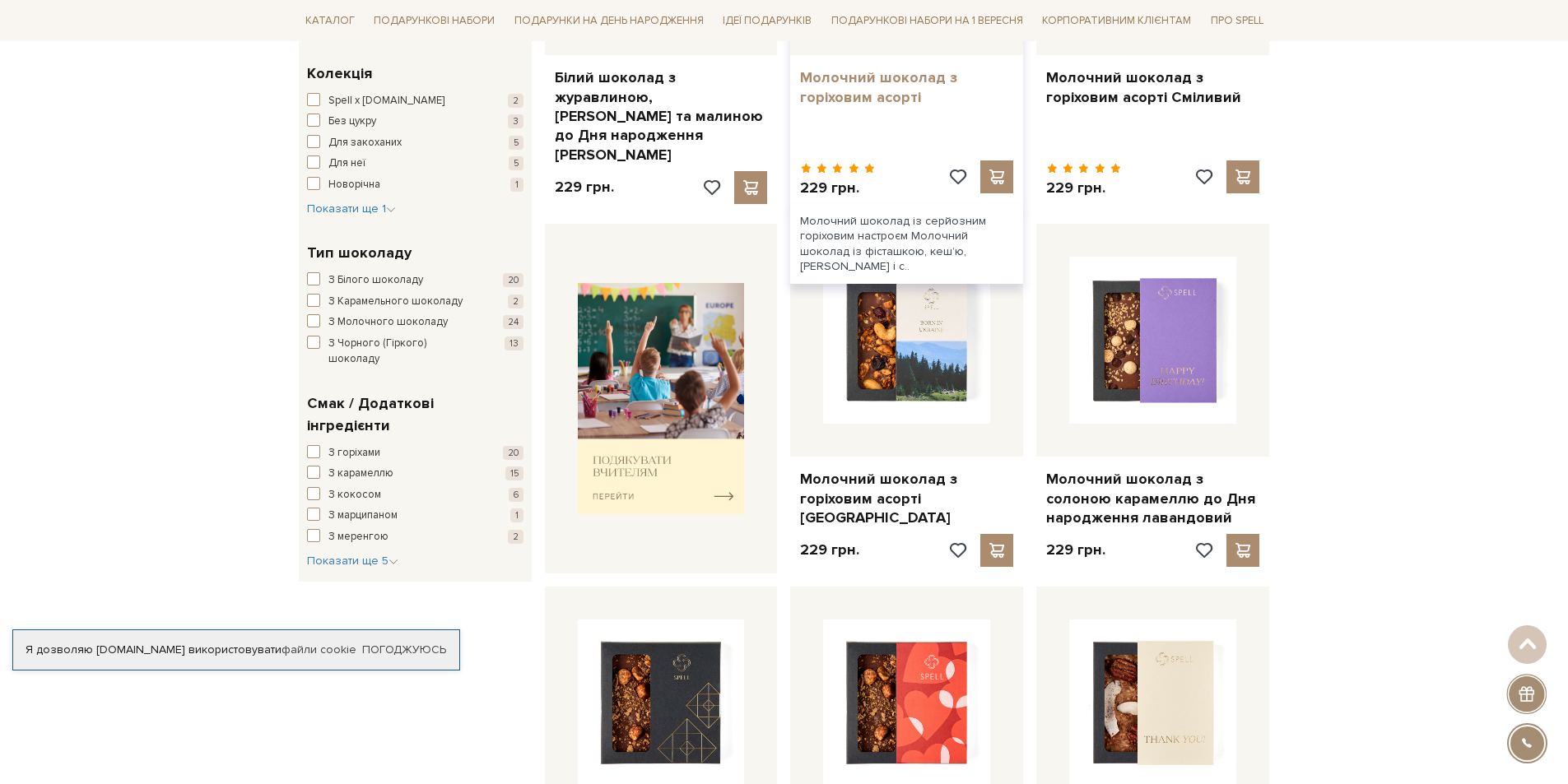
click at [862, 91] on link "Молочний шоколад з горіховим асорті" at bounding box center [907, 87] width 213 height 39
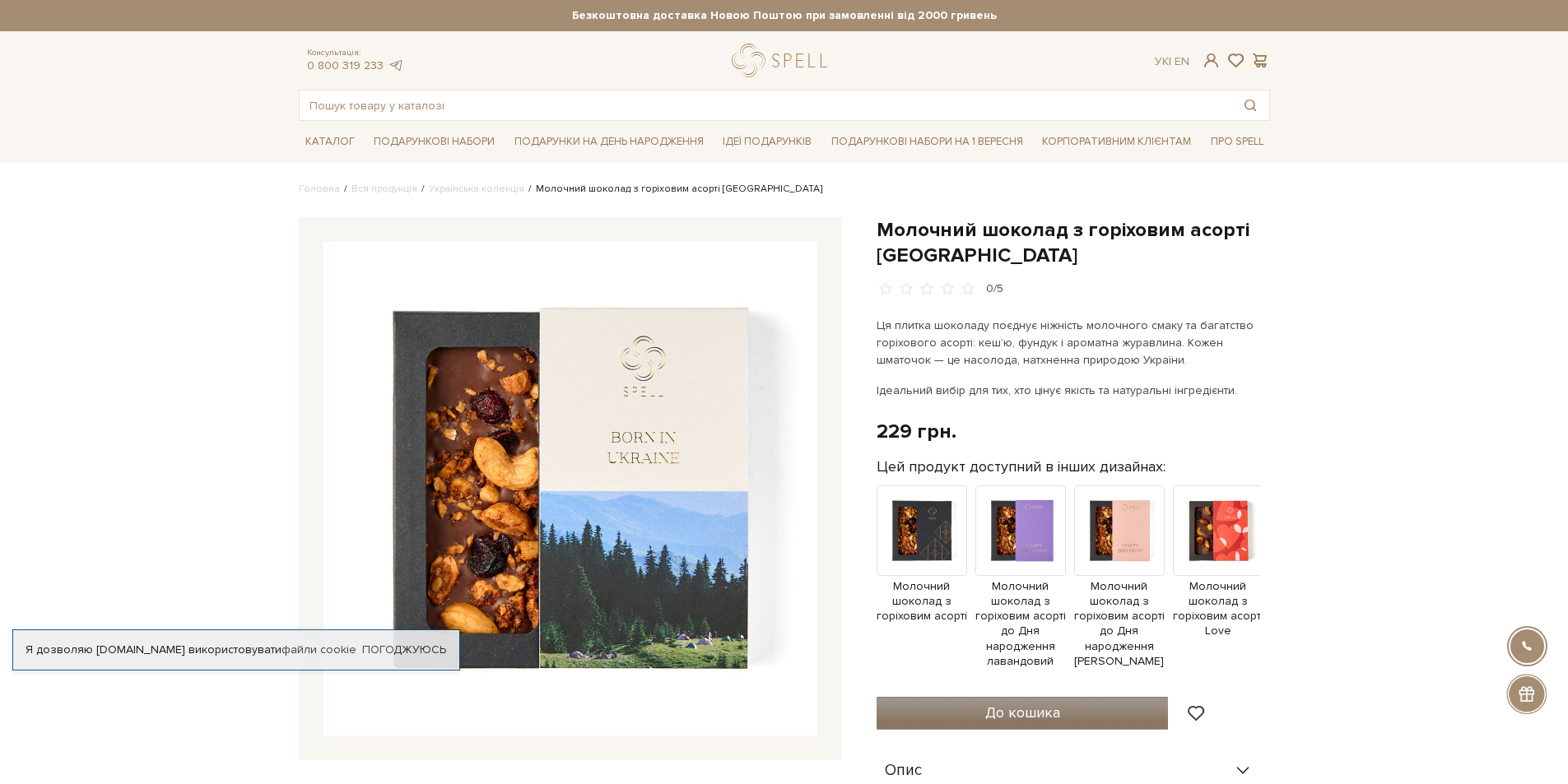
click at [1054, 708] on span "До кошика" at bounding box center [1023, 712] width 75 height 18
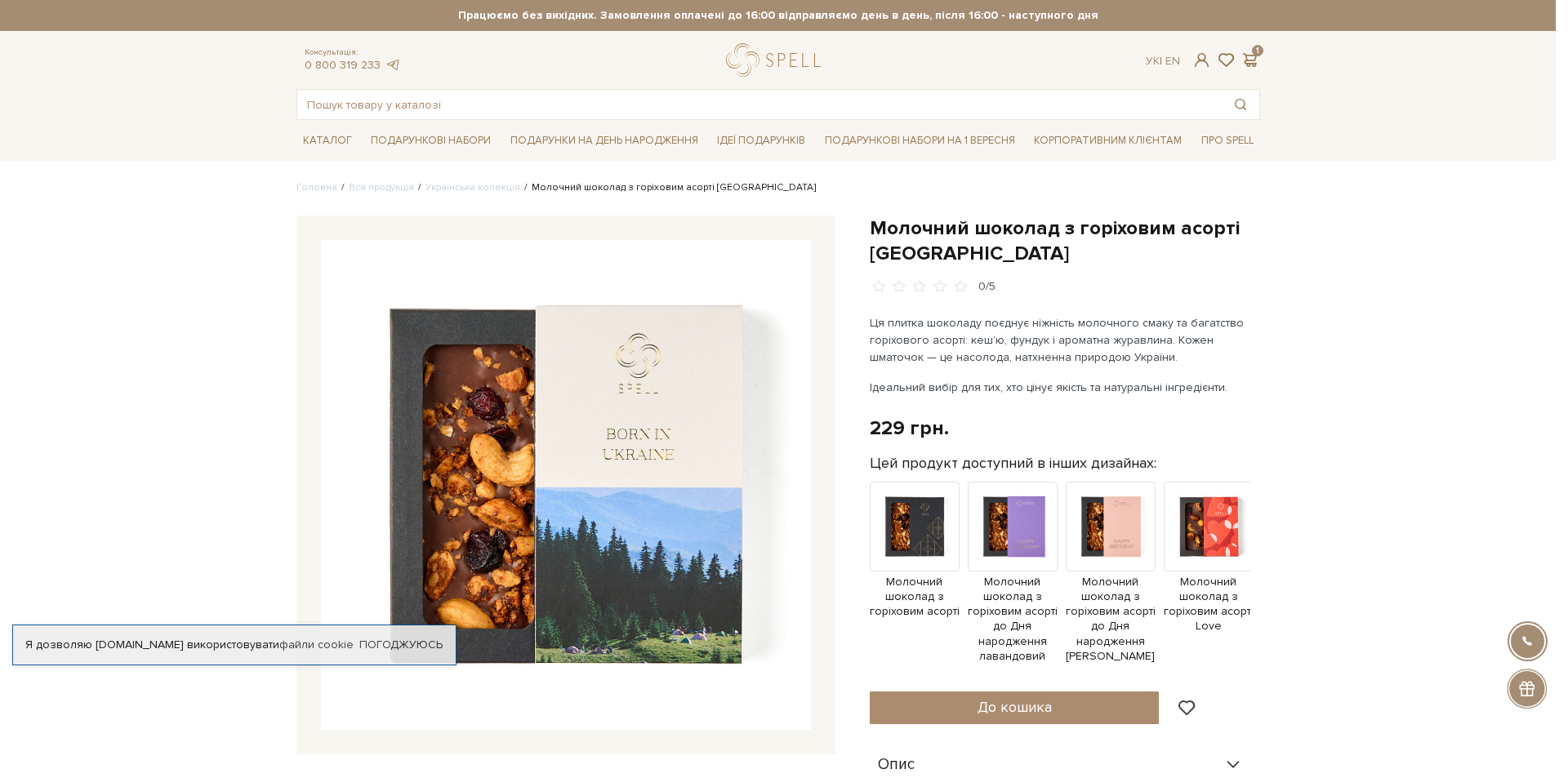
click at [607, 212] on div at bounding box center [784, 389] width 1568 height 778
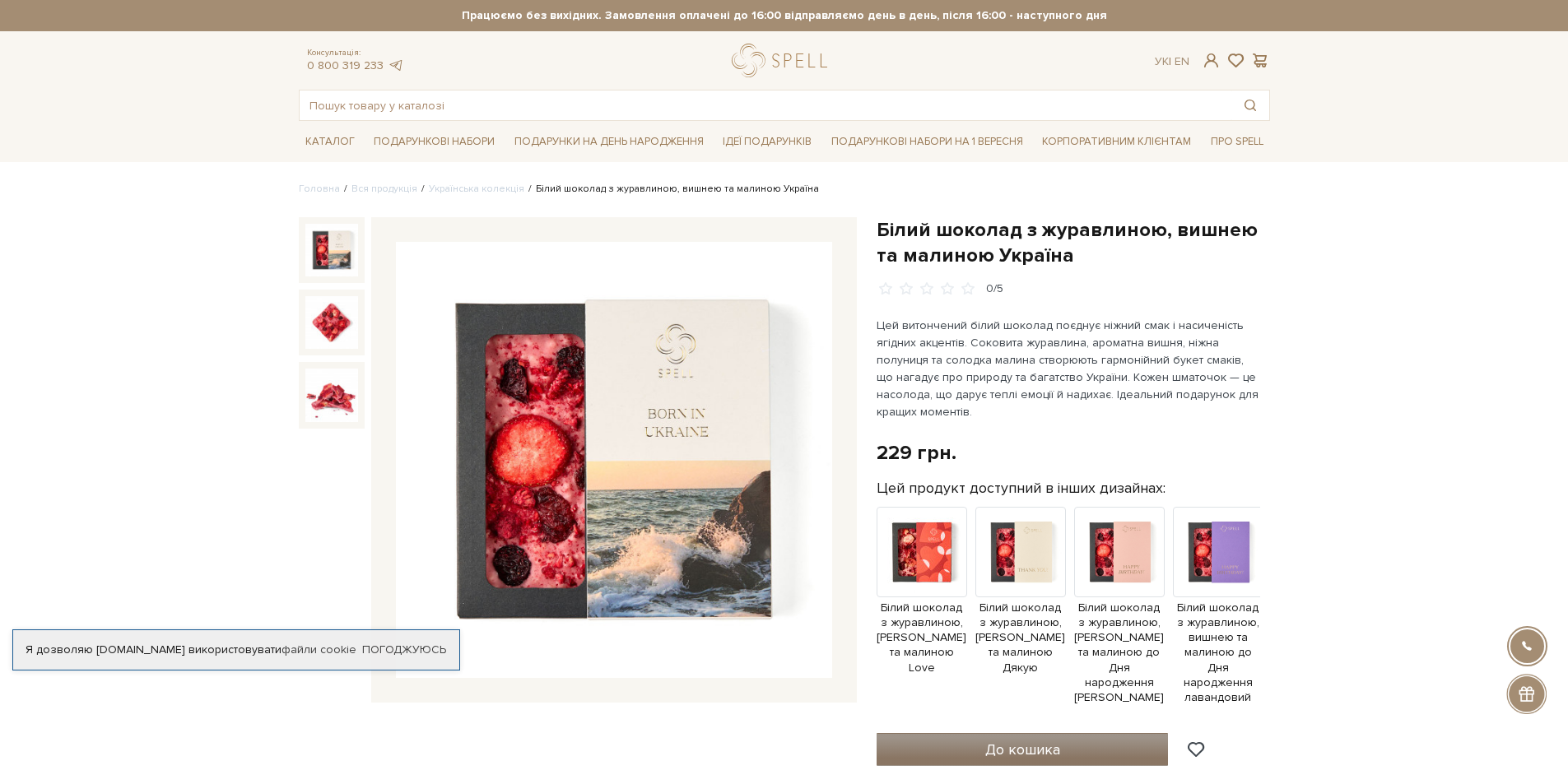
click at [980, 738] on button "До кошика" at bounding box center [1023, 748] width 292 height 33
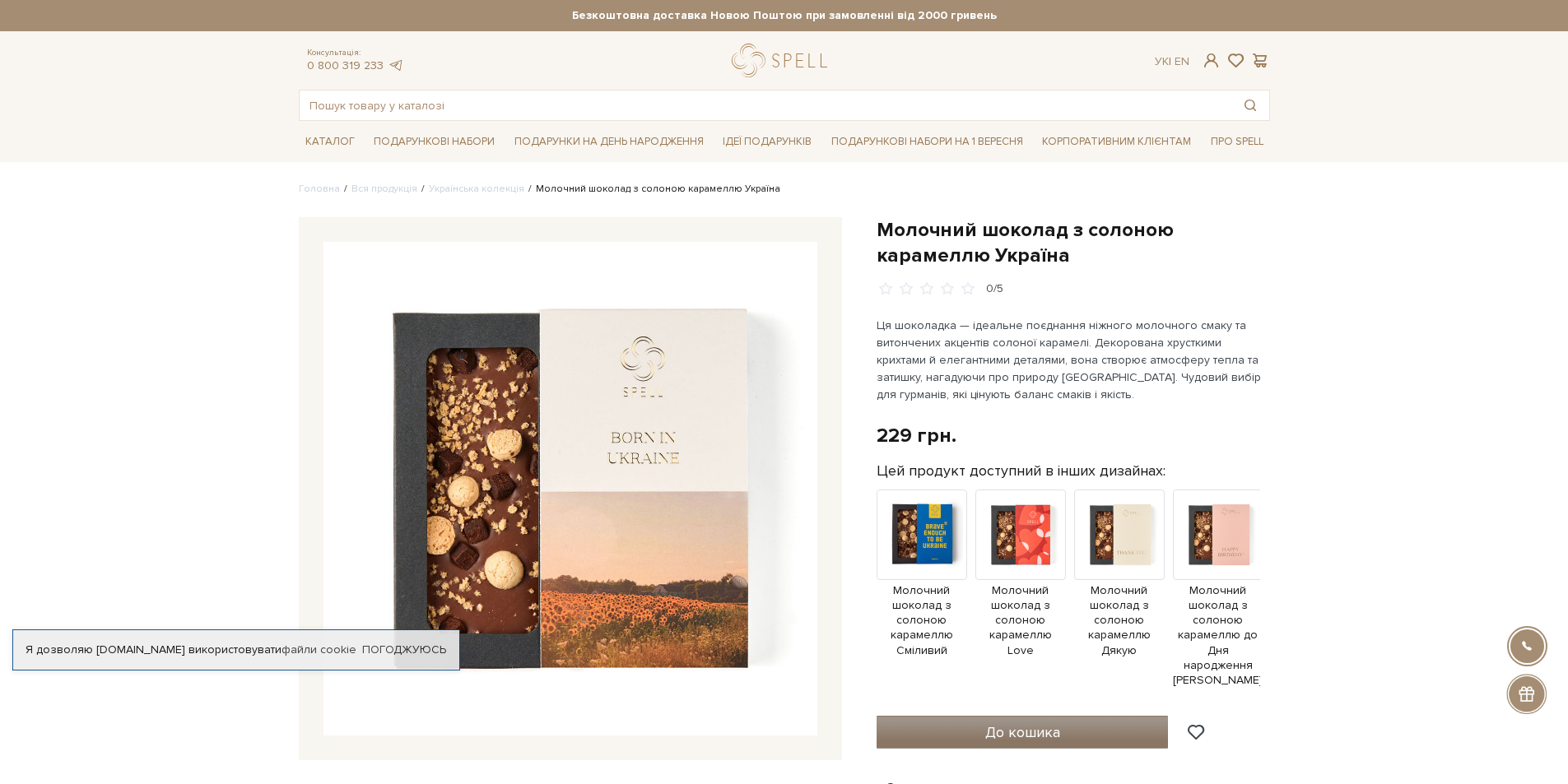
click at [1016, 729] on button "До кошика" at bounding box center [1023, 732] width 292 height 33
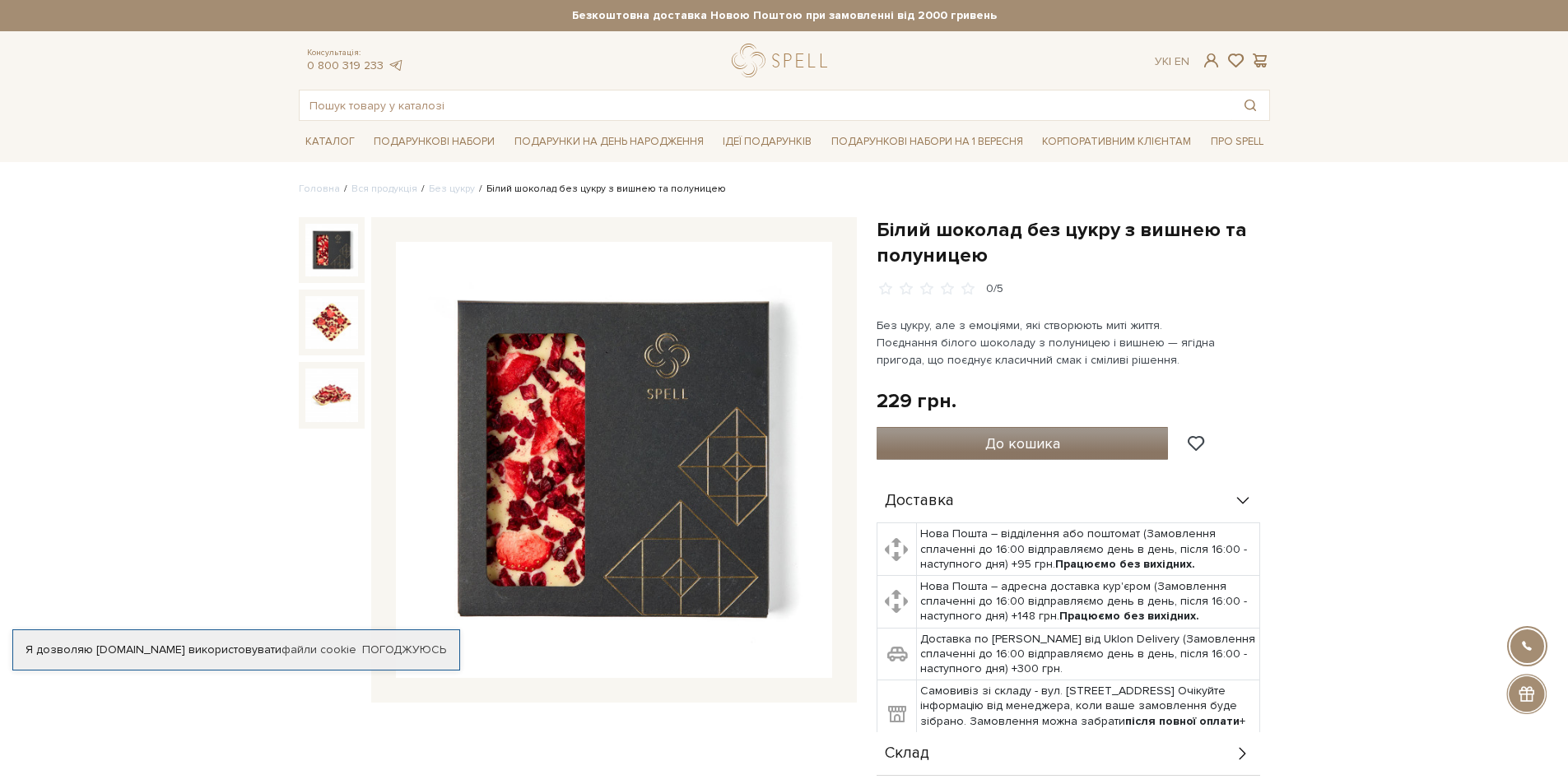
click at [996, 447] on span "До кошика" at bounding box center [1023, 443] width 75 height 18
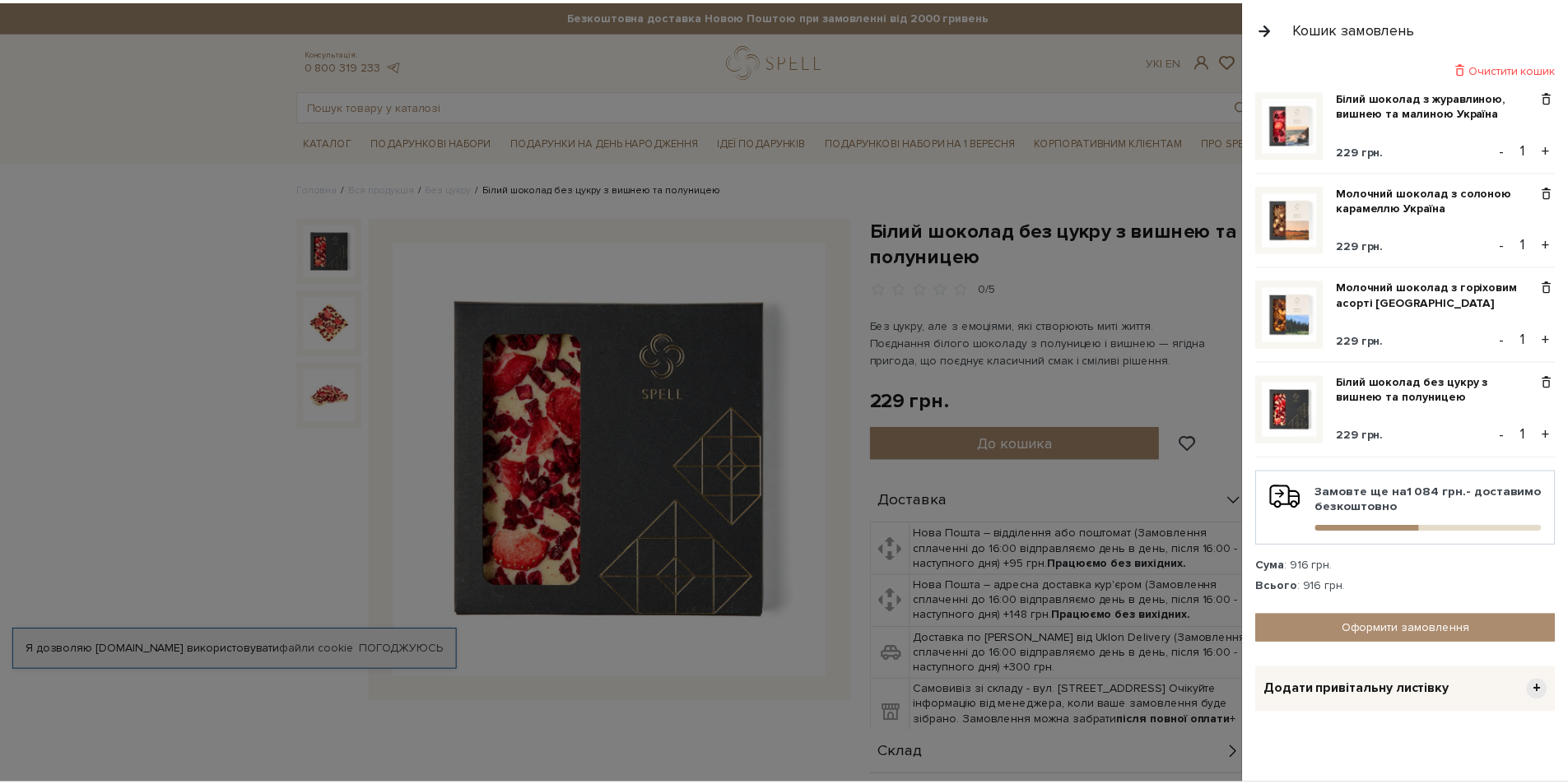
scroll to position [9, 0]
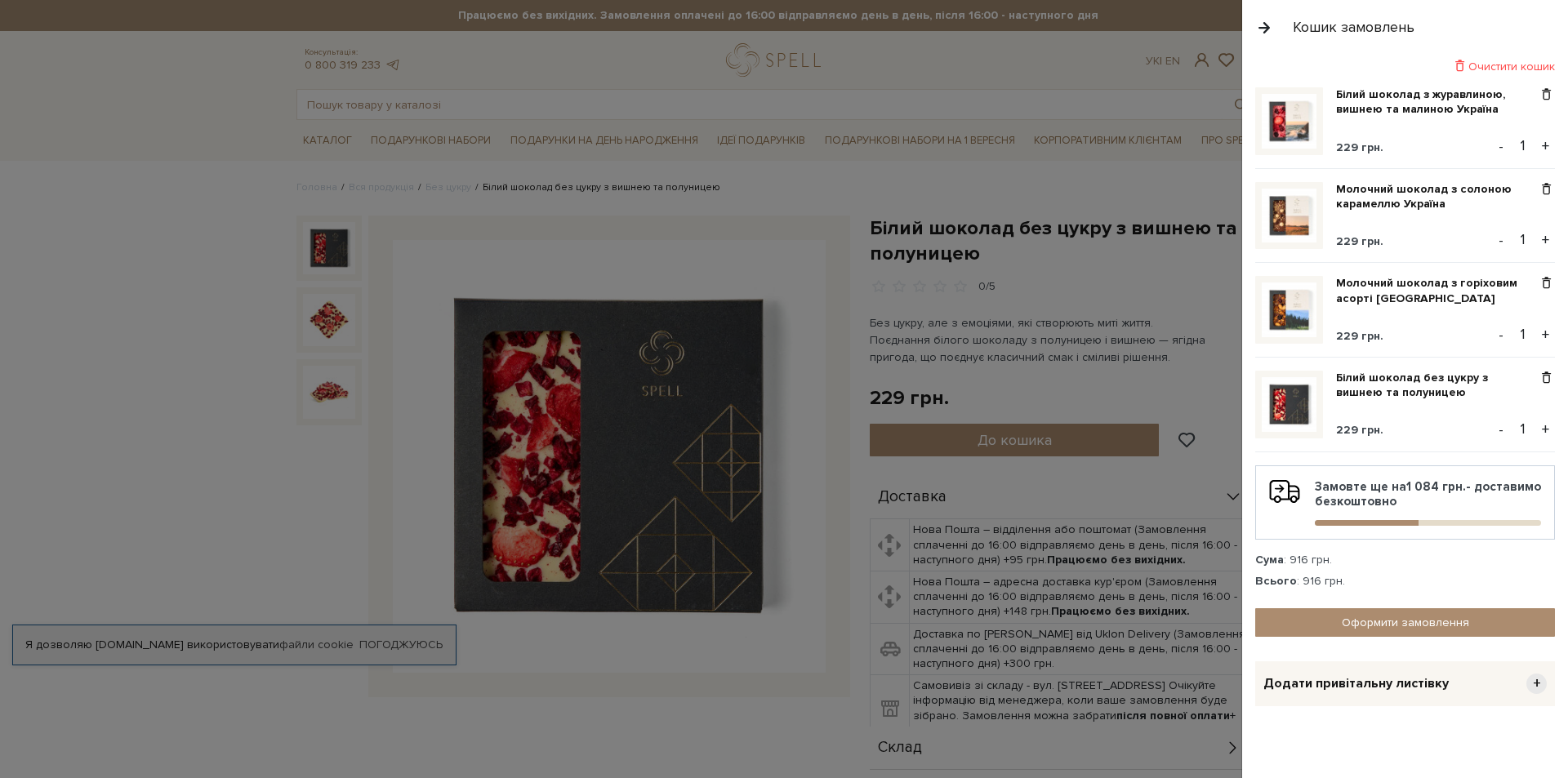
click at [733, 162] on div at bounding box center [784, 389] width 1568 height 778
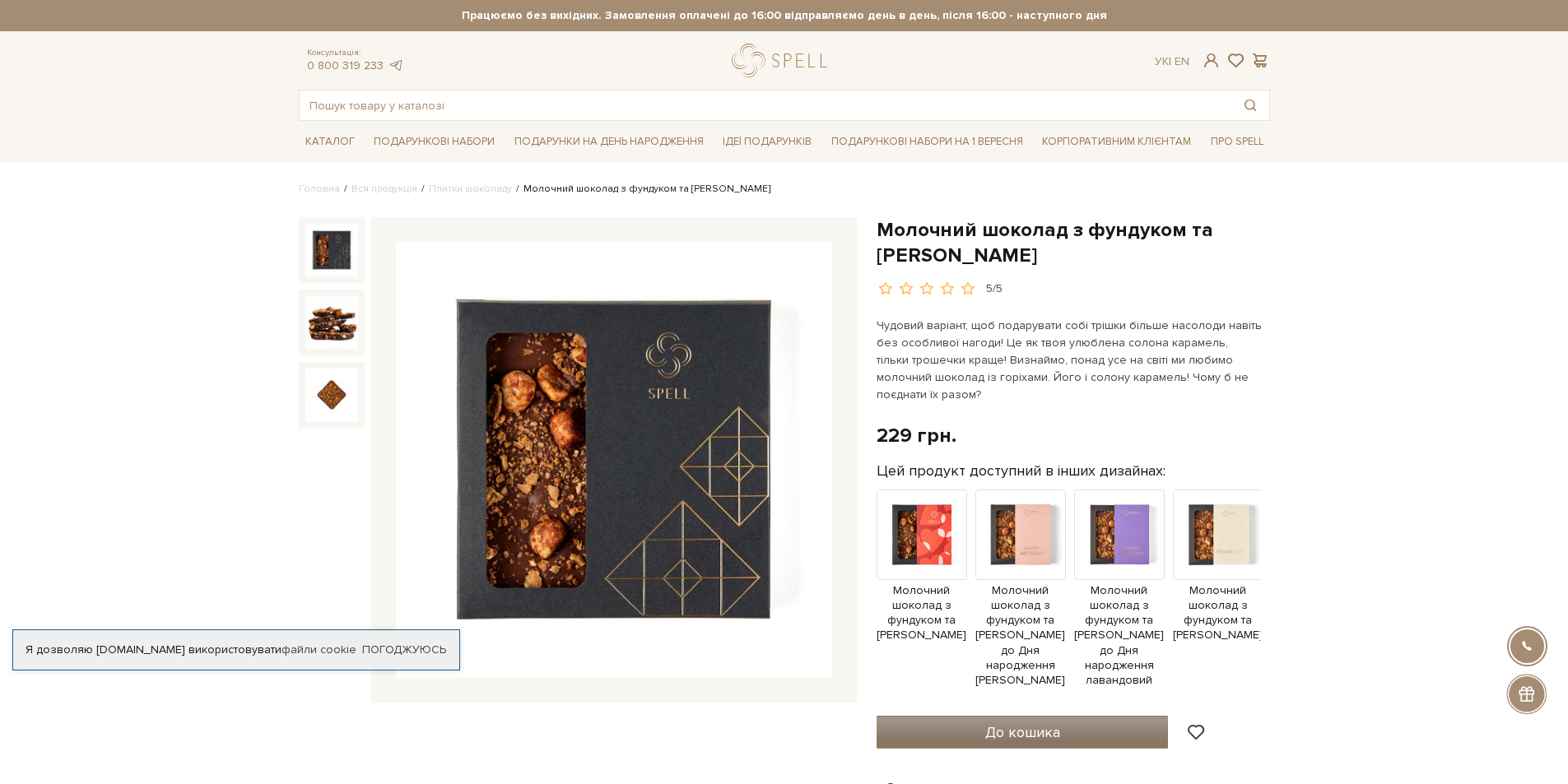
click at [981, 743] on button "До кошика" at bounding box center [1023, 732] width 292 height 33
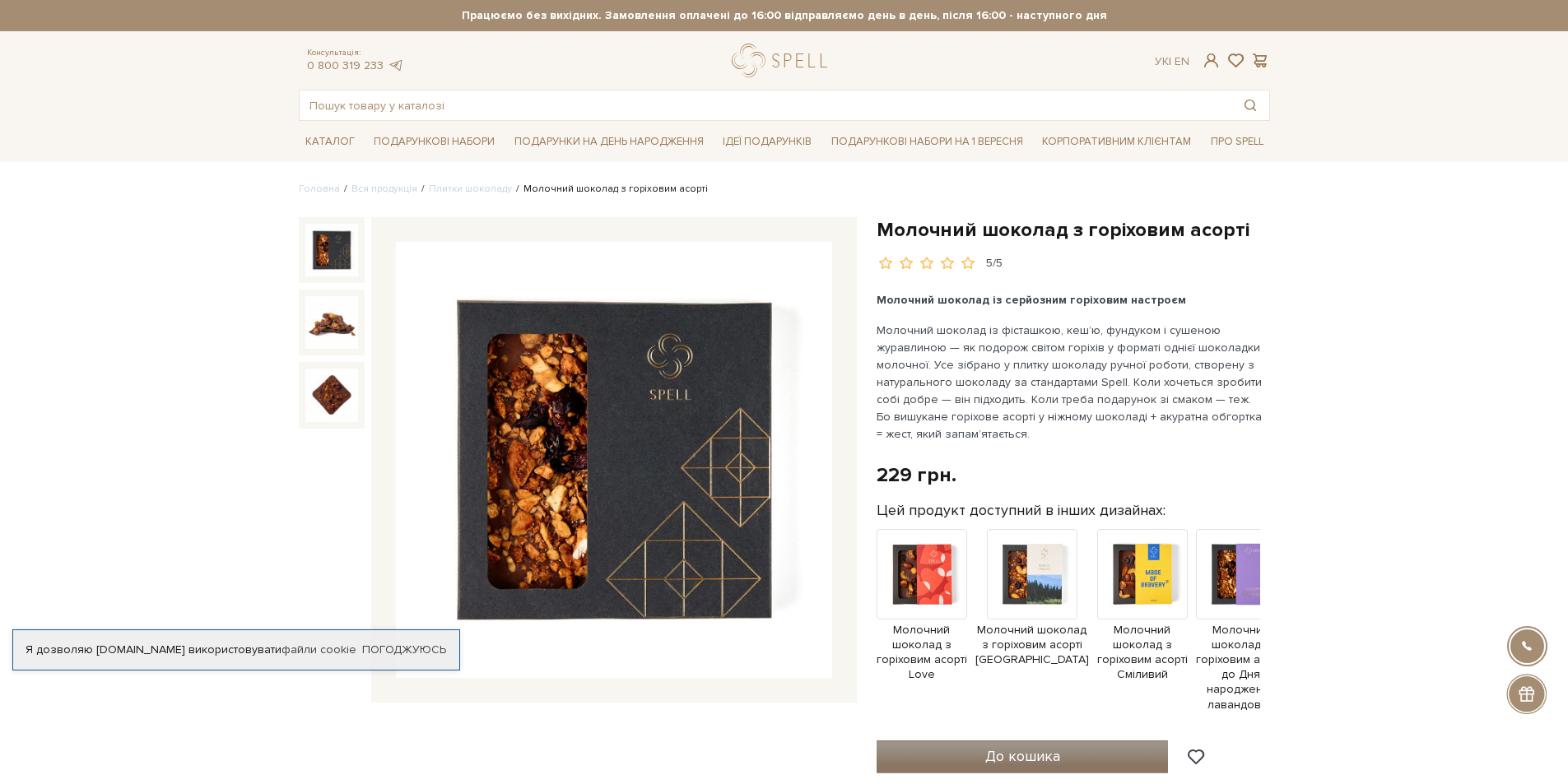
click at [944, 763] on button "До кошика" at bounding box center [1023, 756] width 292 height 33
click at [985, 757] on span "До кошика" at bounding box center [1023, 756] width 75 height 18
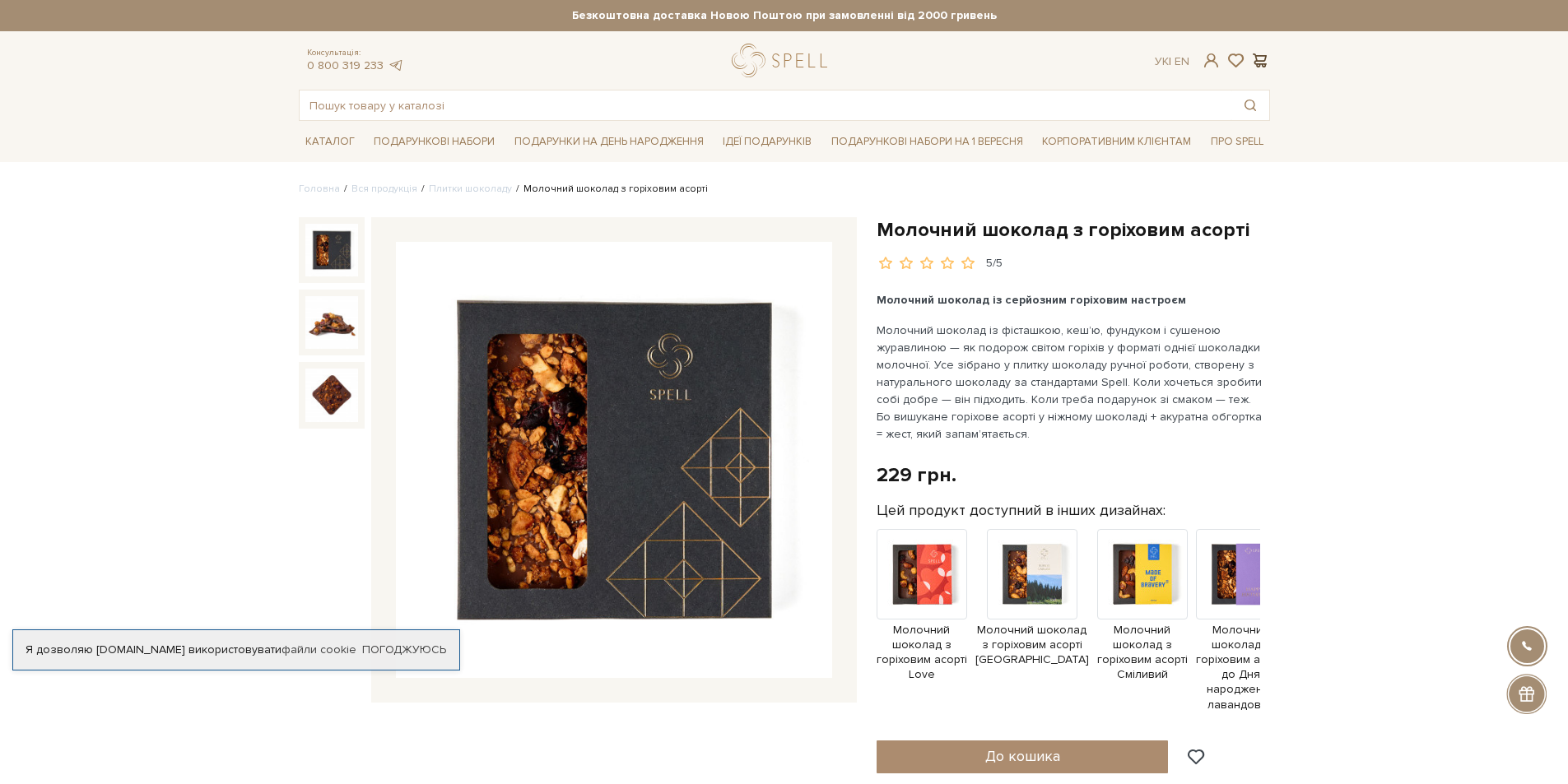
click at [1269, 55] on span at bounding box center [1261, 59] width 20 height 17
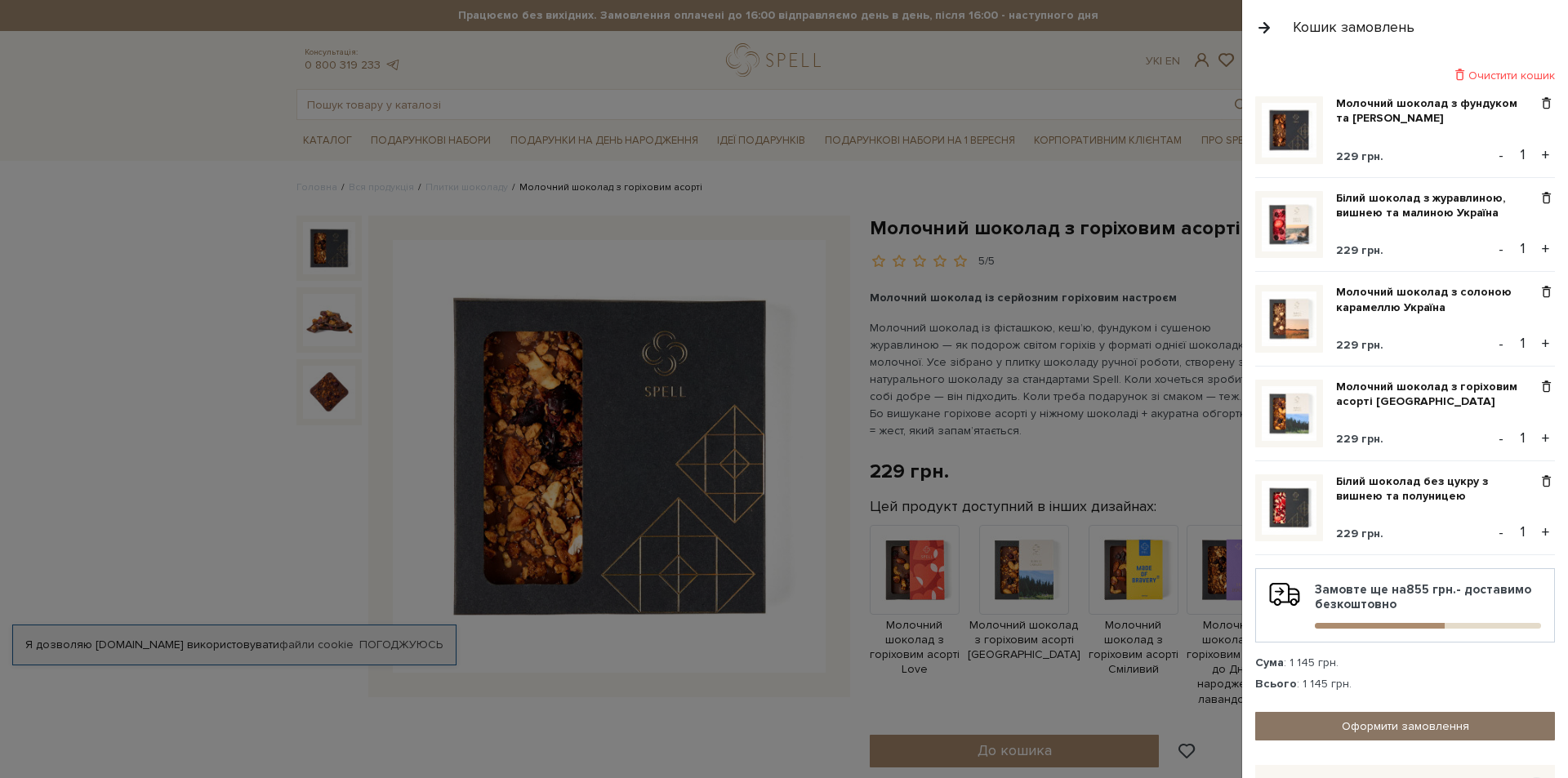
click at [1402, 726] on link "Оформити замовлення" at bounding box center [1405, 726] width 300 height 28
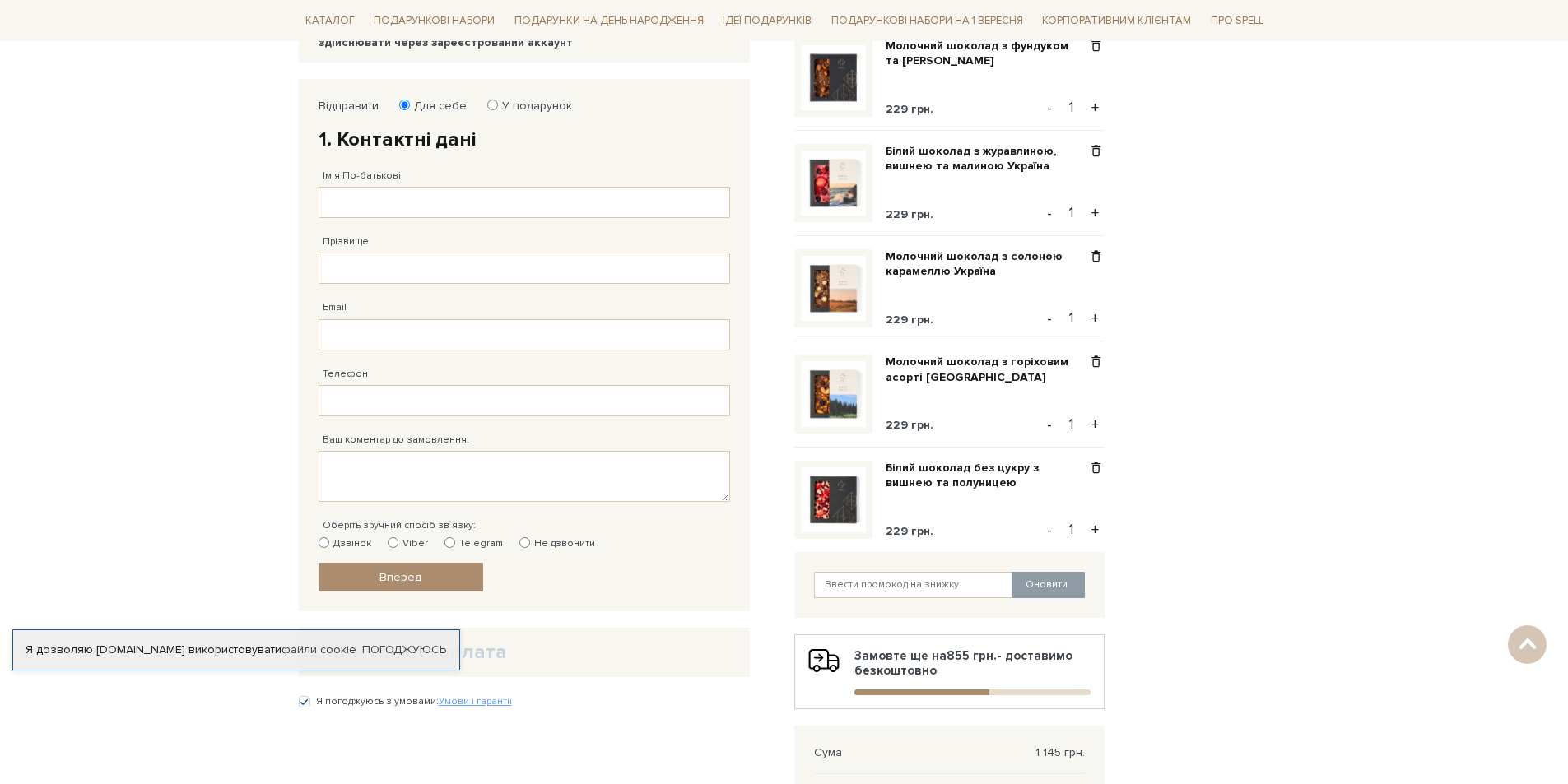
scroll to position [165, 0]
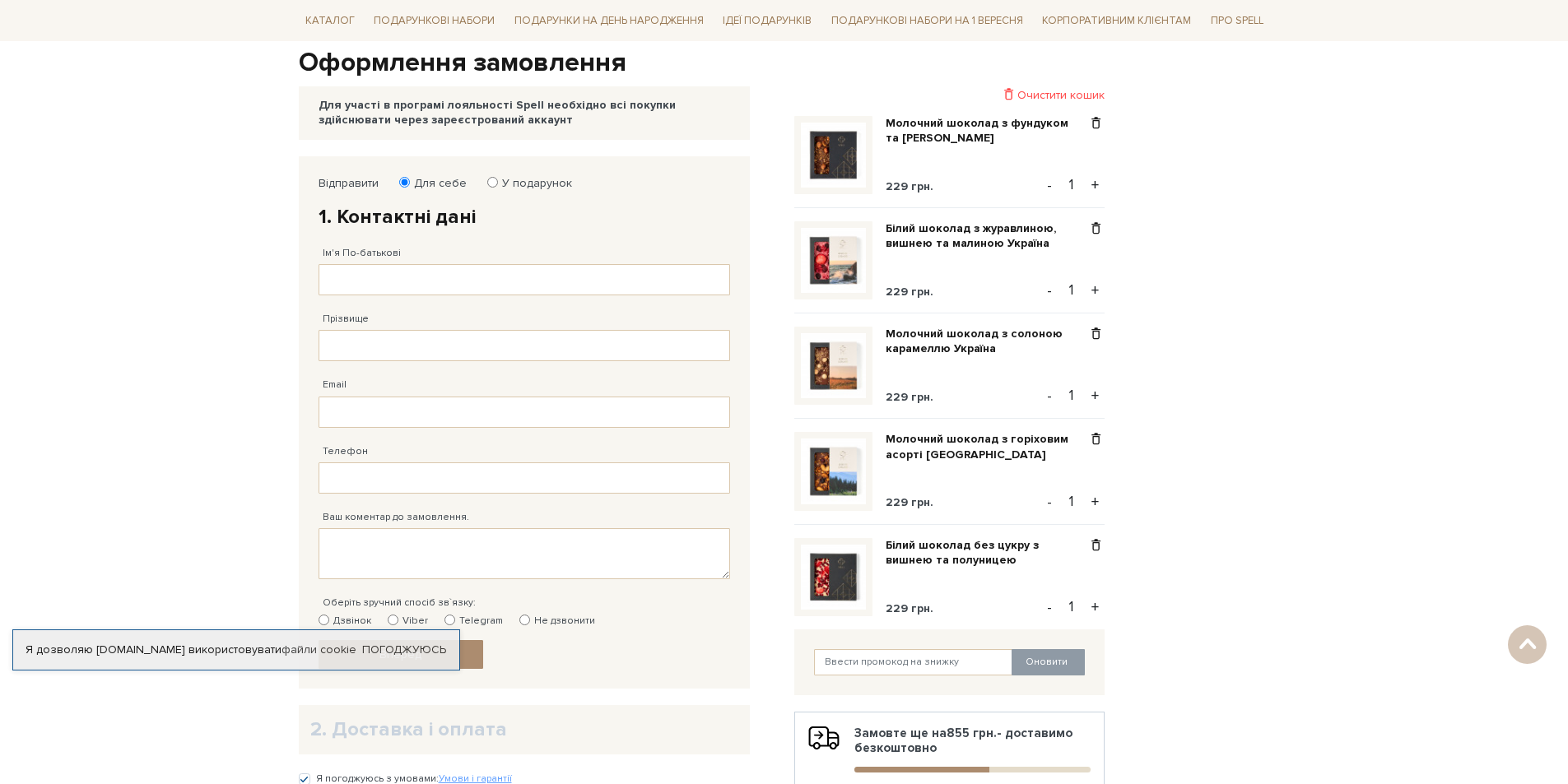
click at [1094, 609] on button "+" at bounding box center [1095, 606] width 19 height 25
type input "2"
click at [1098, 188] on button "+" at bounding box center [1095, 185] width 19 height 25
type input "2"
click at [1099, 394] on button "+" at bounding box center [1095, 395] width 19 height 25
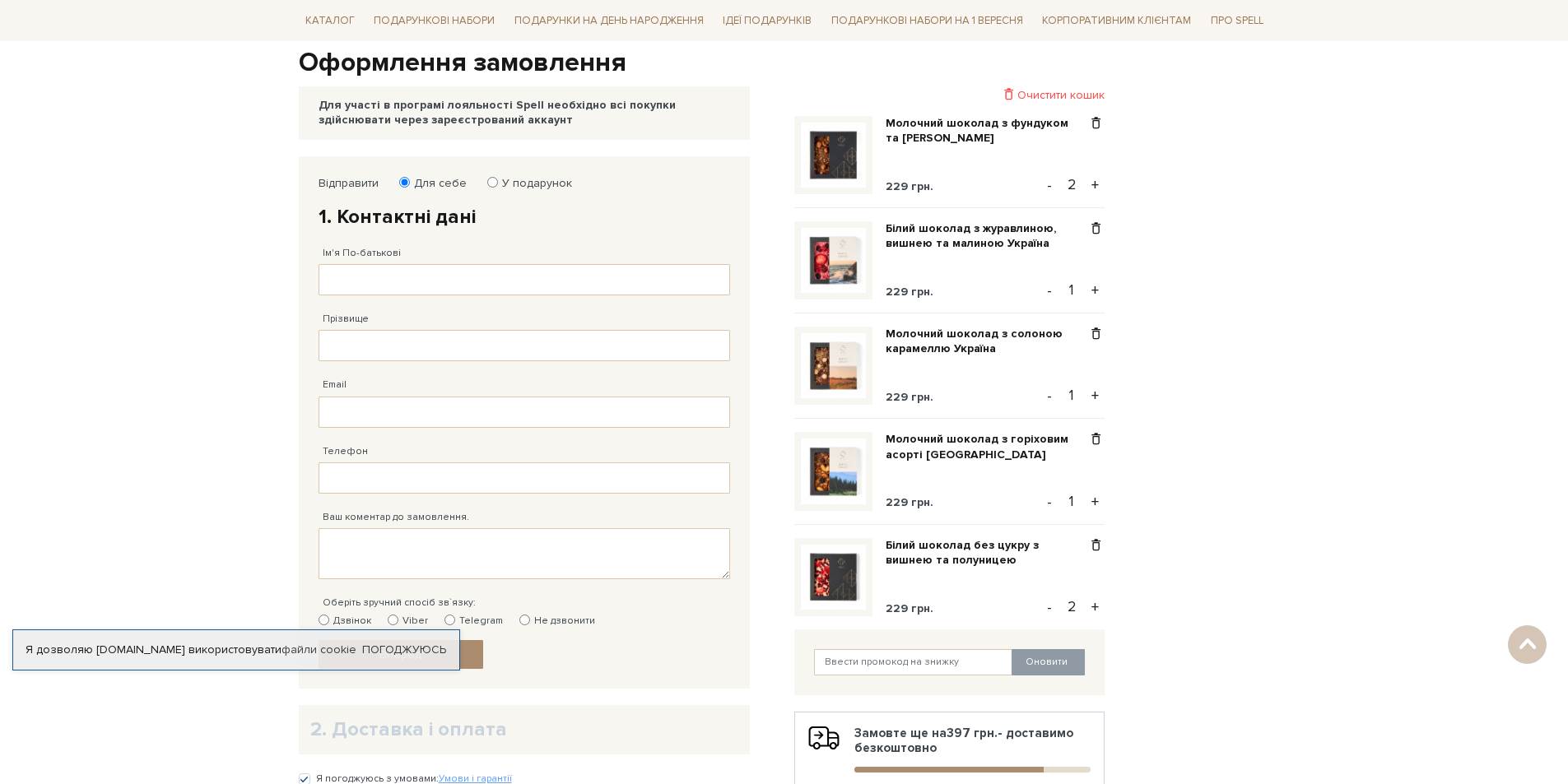
type input "2"
click at [1096, 501] on button "+" at bounding box center [1095, 502] width 19 height 25
type input "2"
click at [1092, 291] on button "+" at bounding box center [1095, 290] width 19 height 25
type input "2"
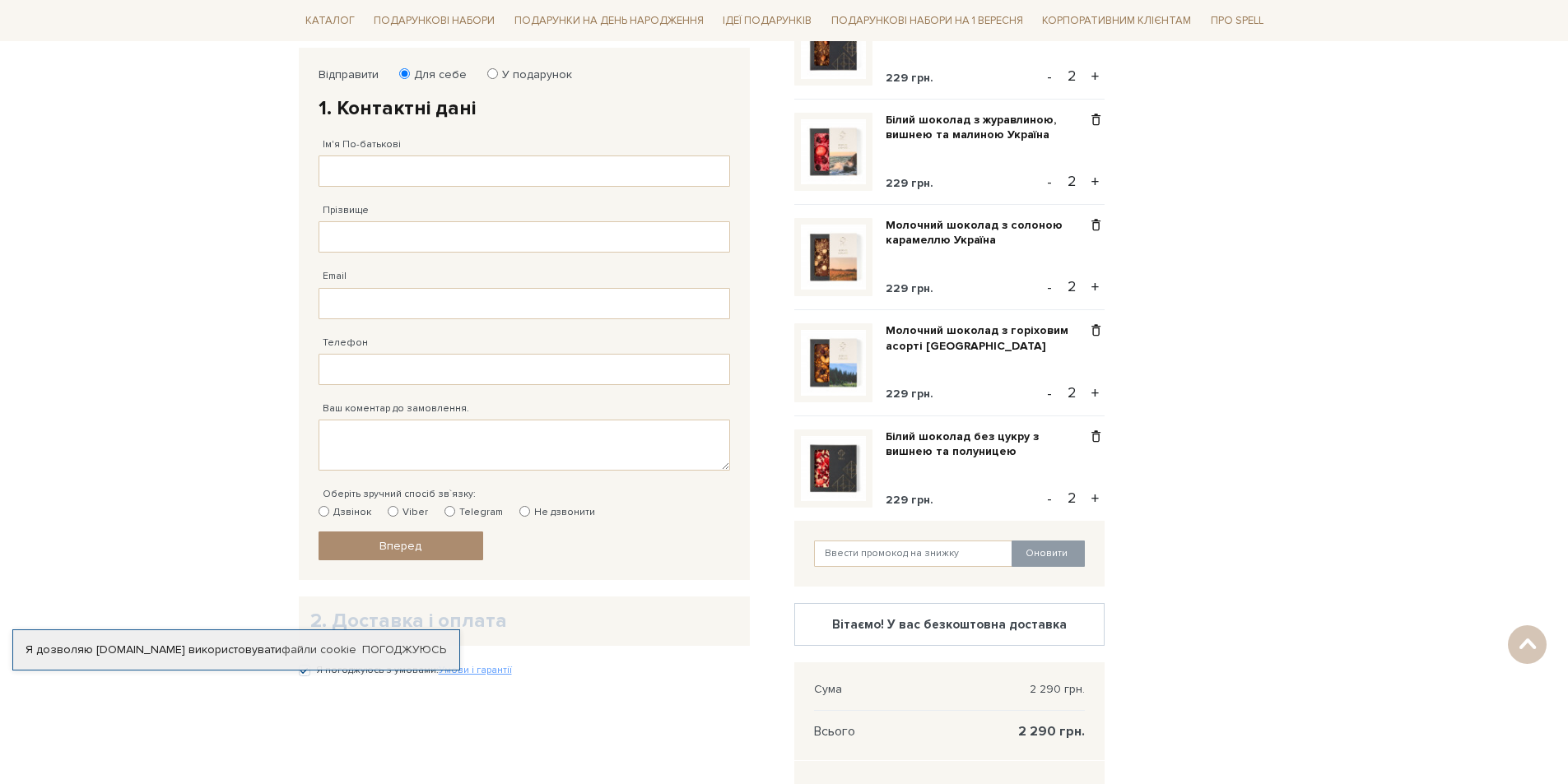
scroll to position [247, 0]
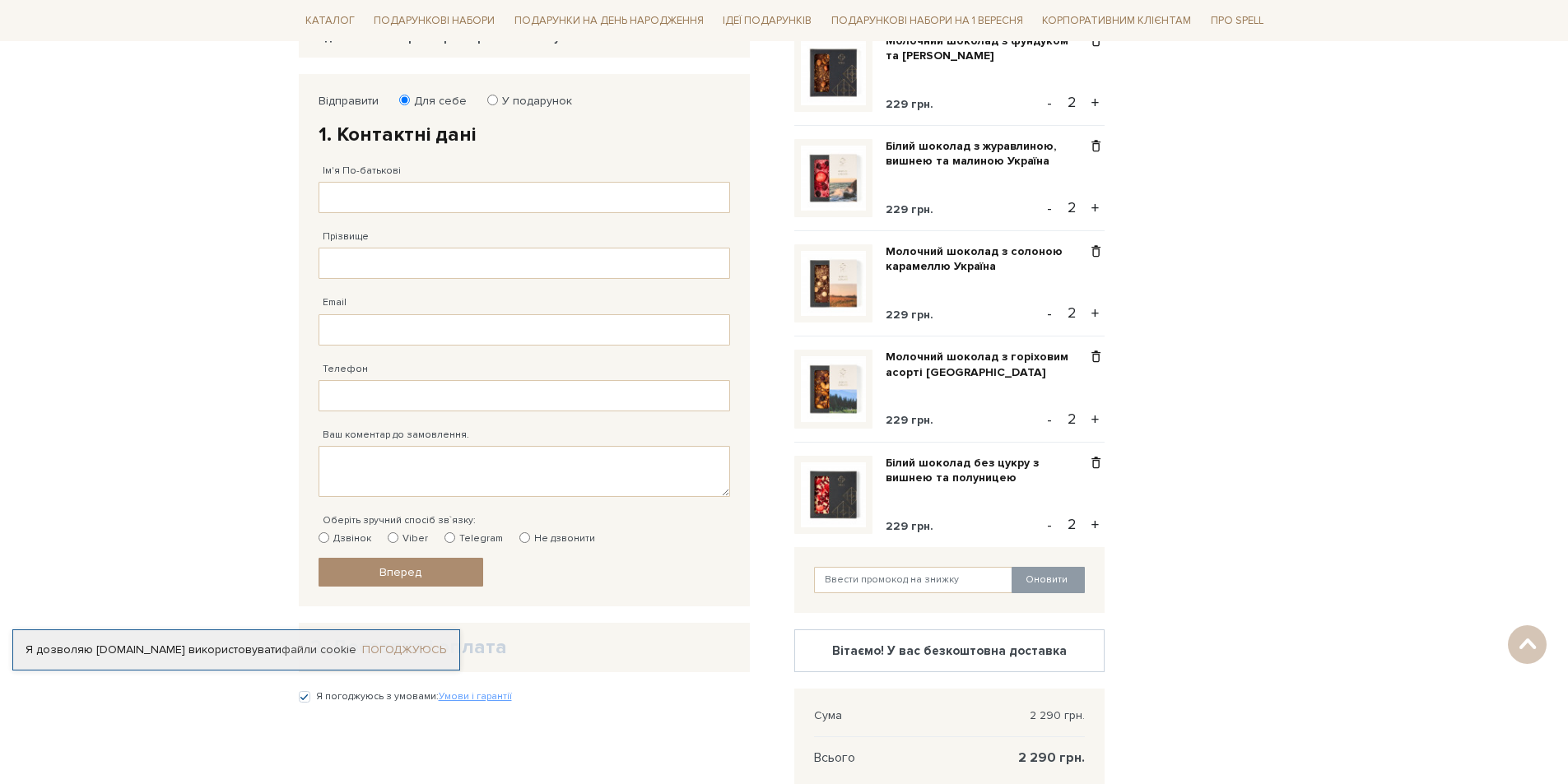
click at [428, 654] on link "Погоджуюсь" at bounding box center [404, 650] width 84 height 15
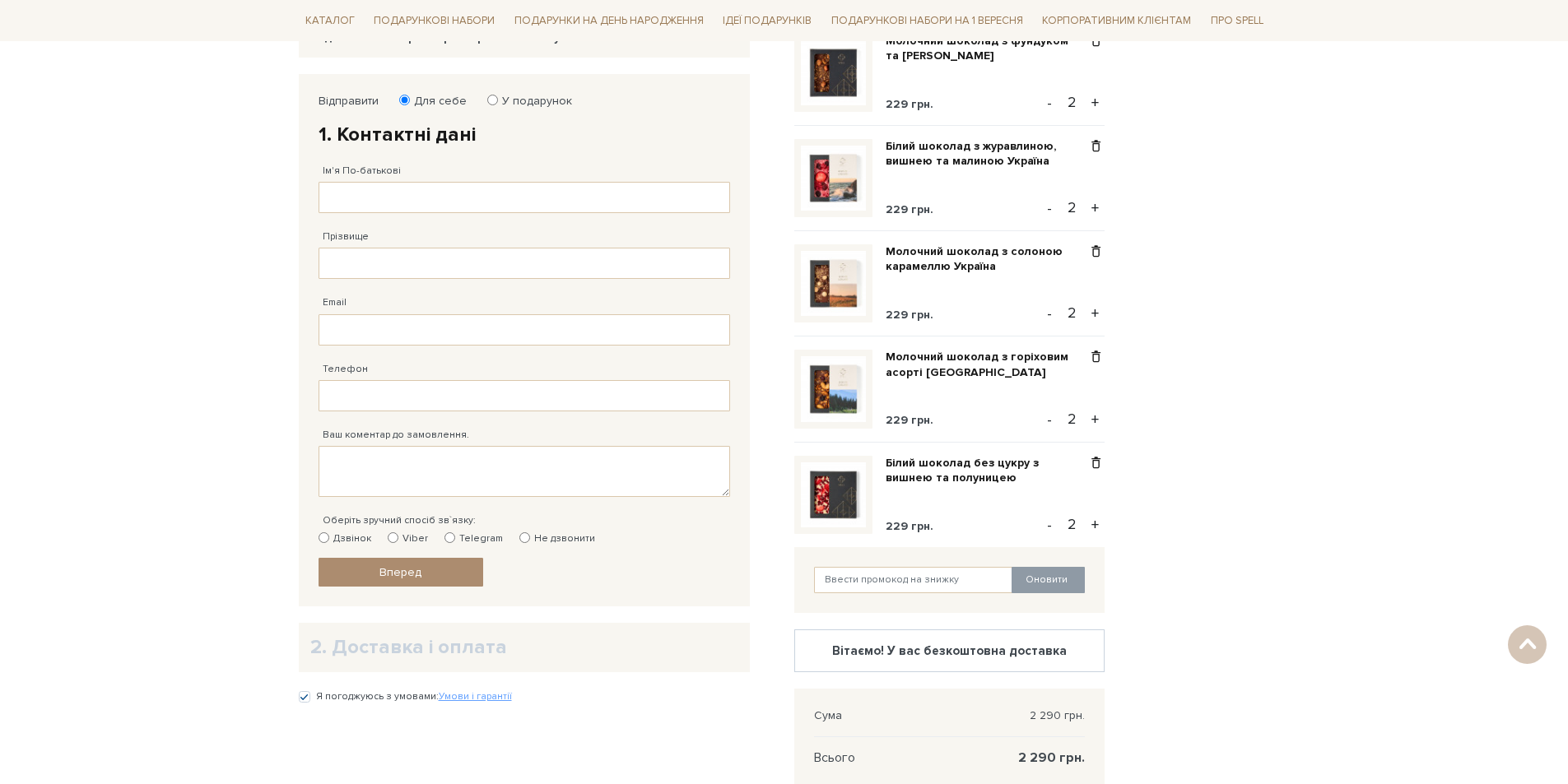
click at [365, 98] on label "Відправити" at bounding box center [348, 101] width 60 height 15
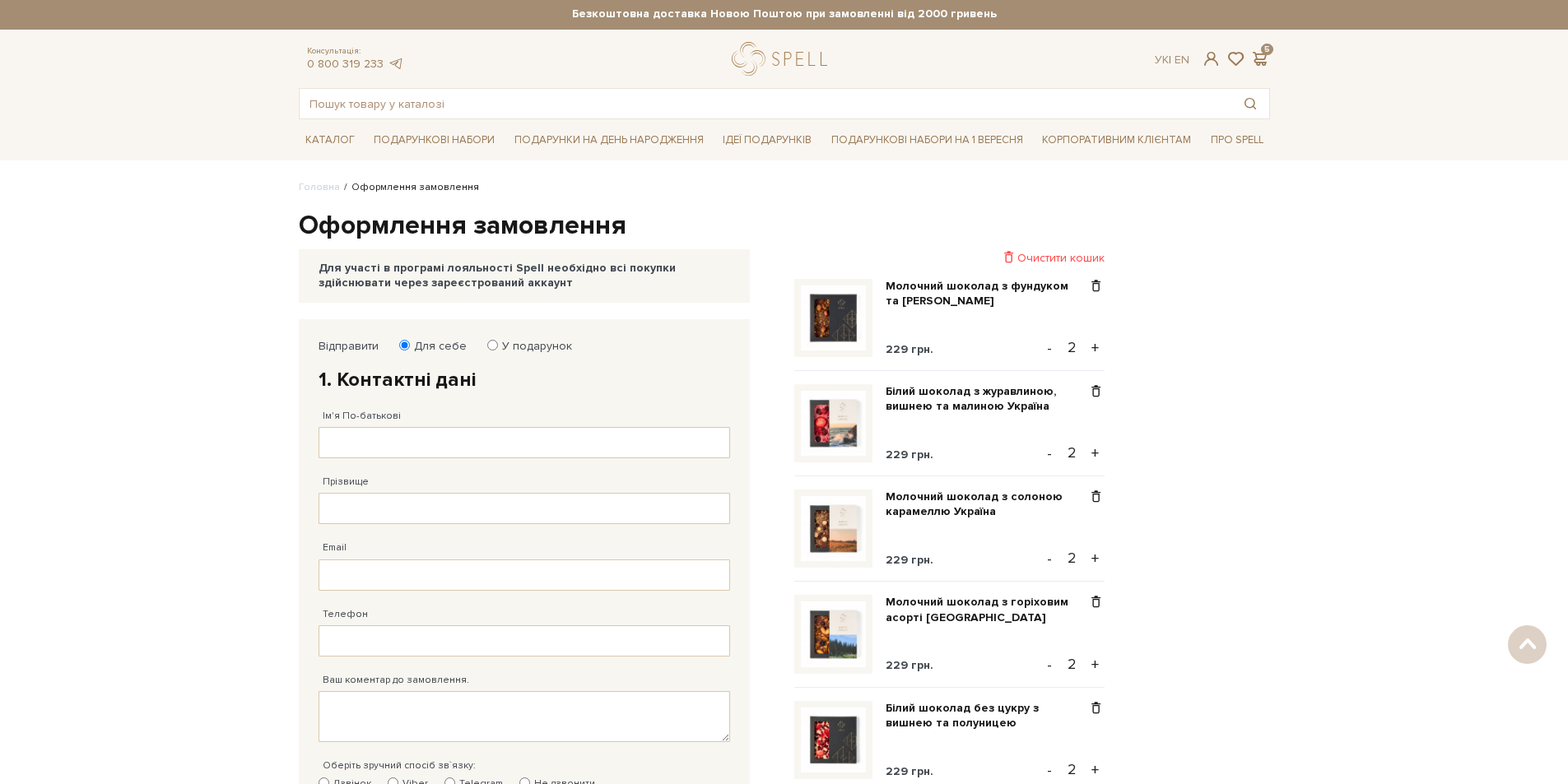
scroll to position [0, 0]
click at [1209, 62] on span at bounding box center [1211, 59] width 20 height 17
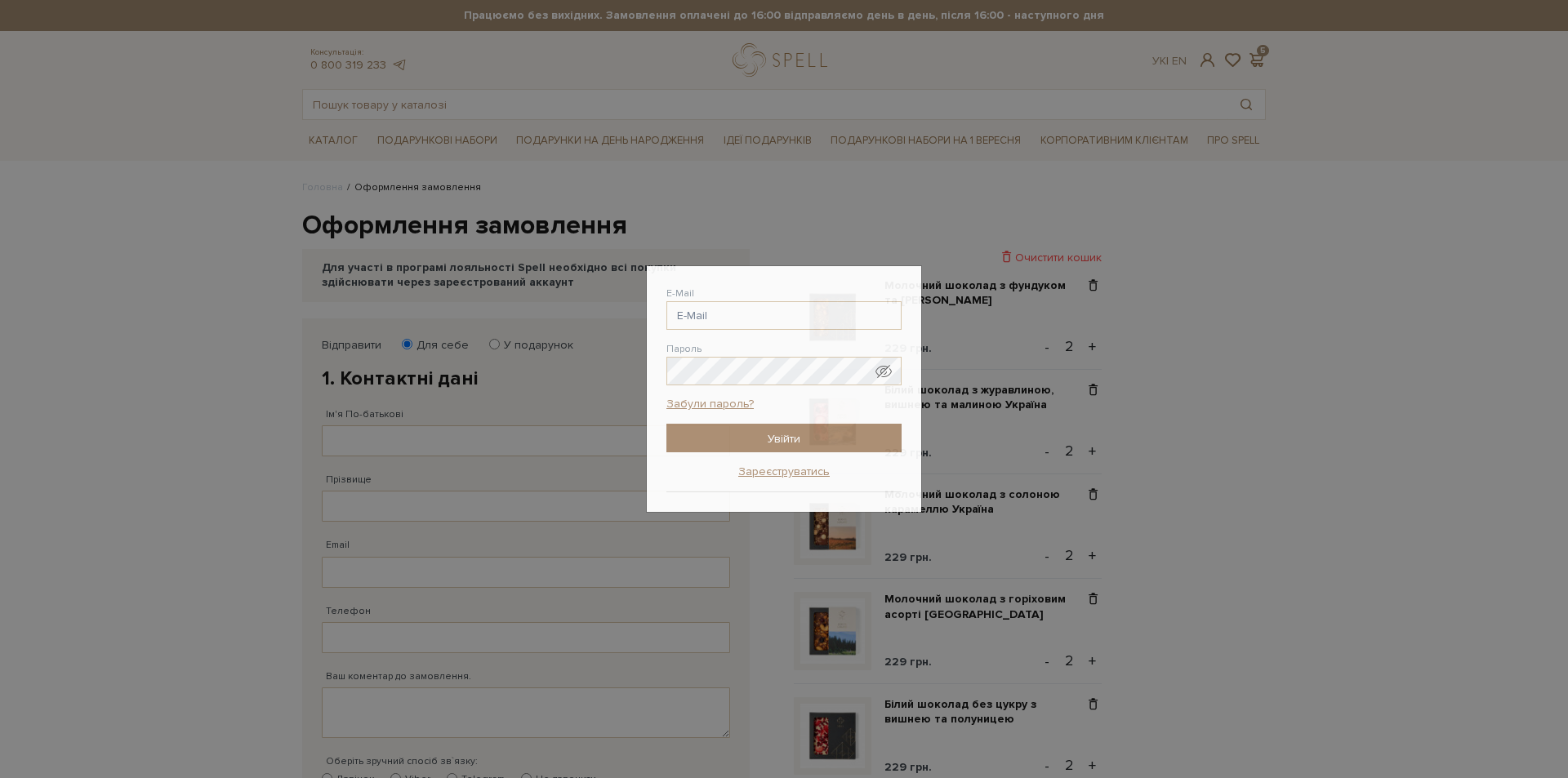
click at [1395, 550] on div "Авторизація E-Mail Пароль Забули пароль? Увійти Зареєструватись Забули пароль? …" at bounding box center [784, 389] width 1568 height 778
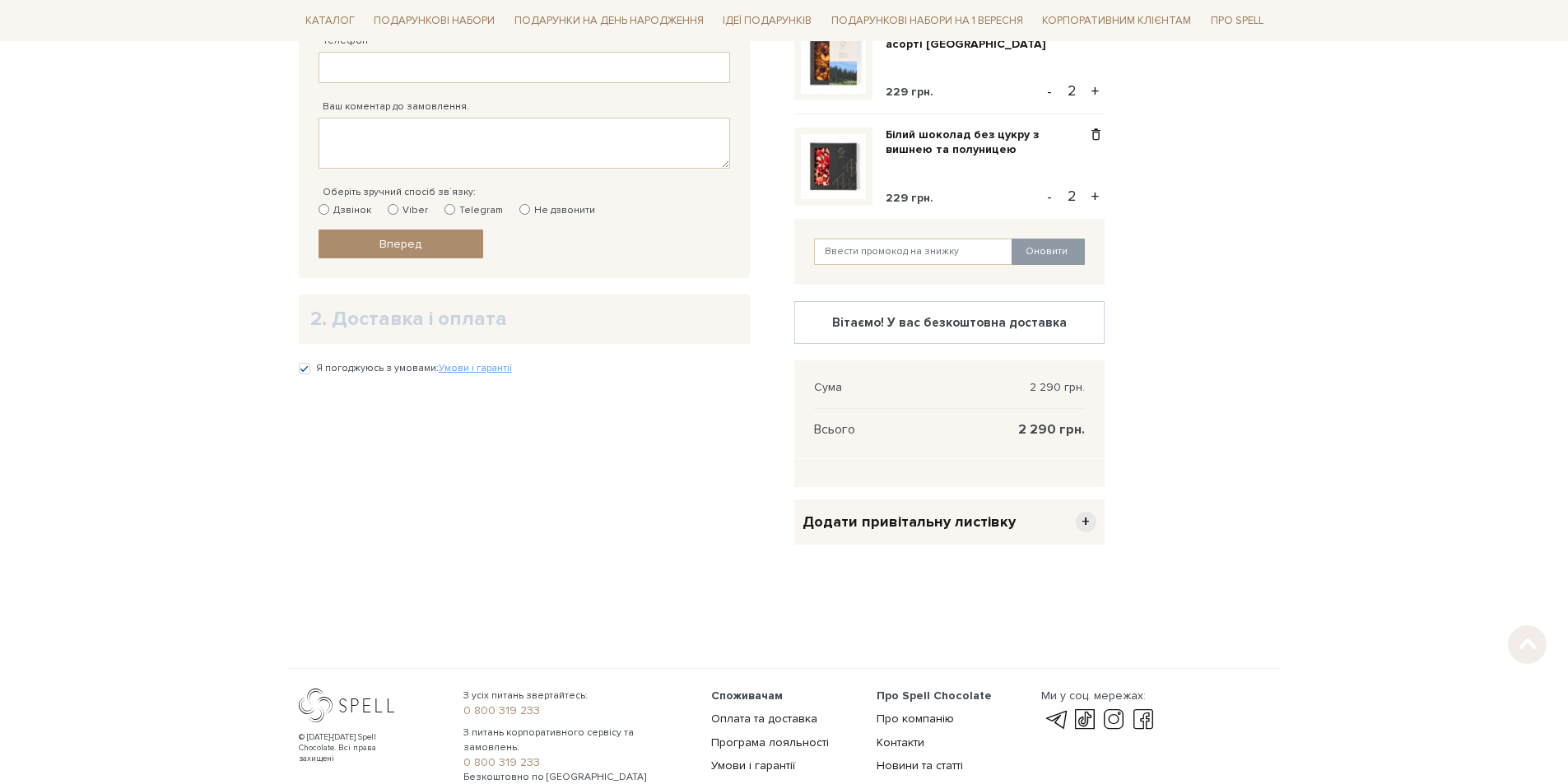
scroll to position [576, 0]
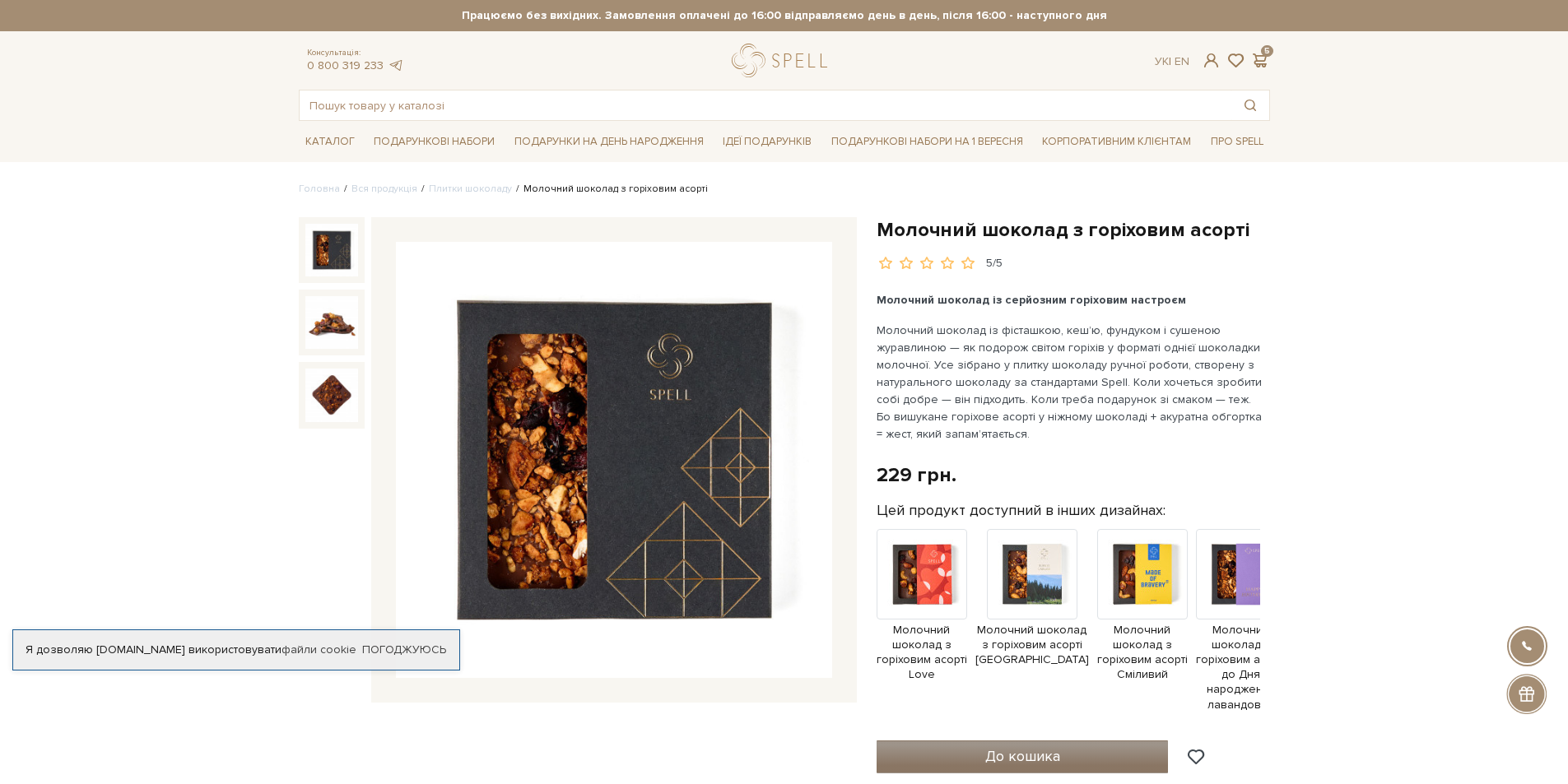
click at [929, 761] on button "До кошика" at bounding box center [1023, 756] width 292 height 33
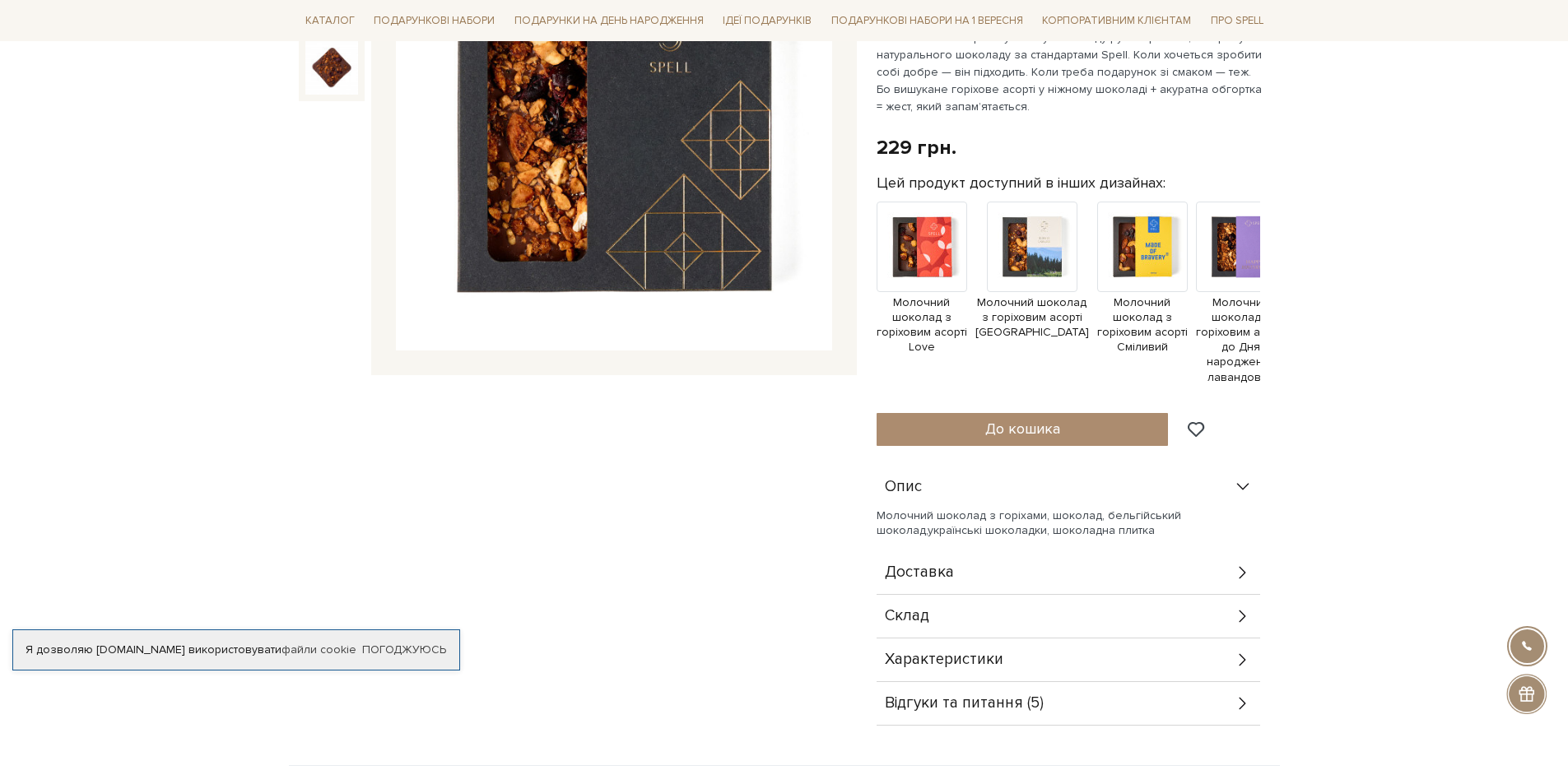
scroll to position [329, 0]
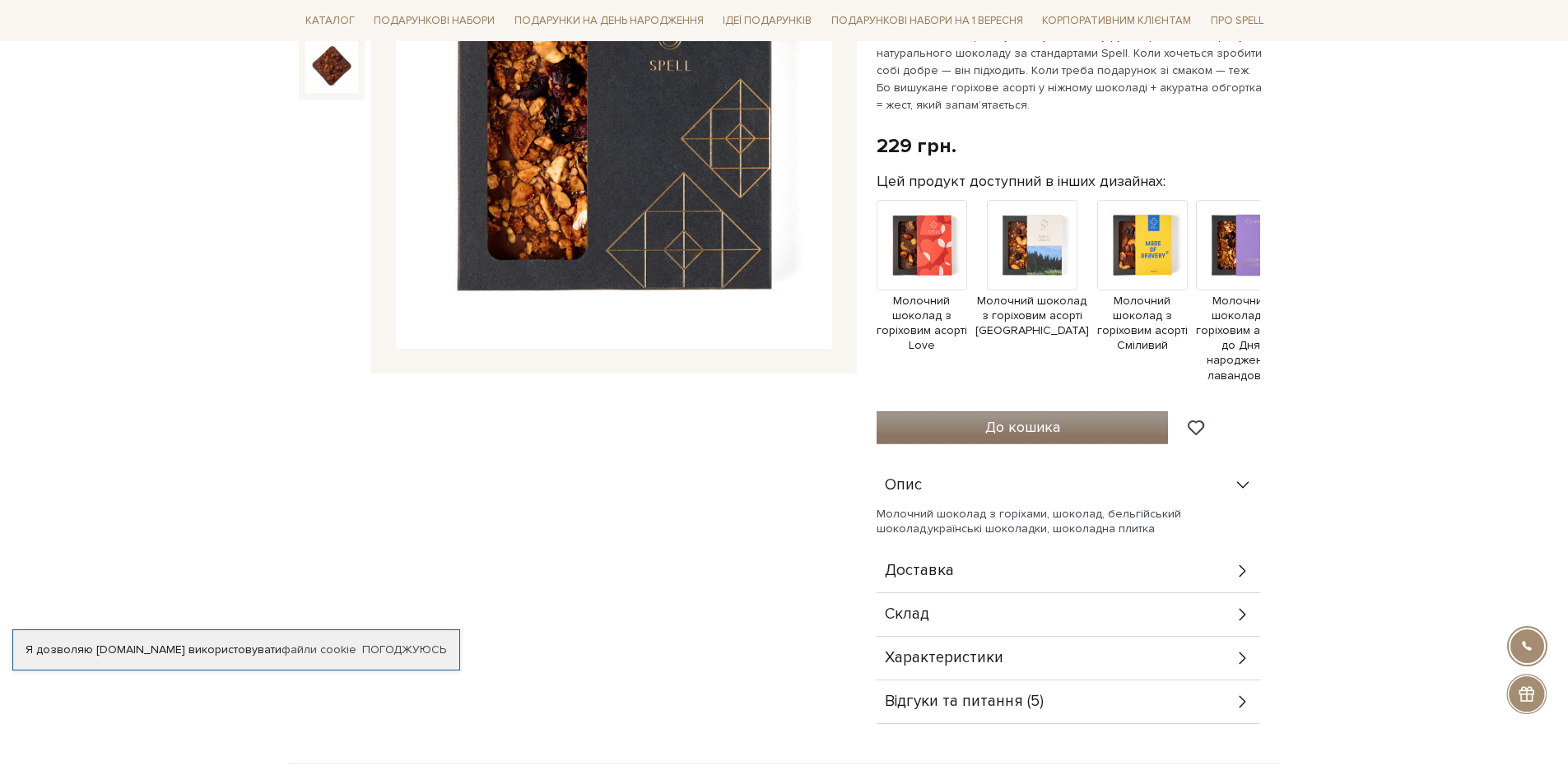
click at [958, 428] on button "До кошика" at bounding box center [1023, 428] width 292 height 33
click at [403, 652] on link "Погоджуюсь" at bounding box center [404, 650] width 84 height 15
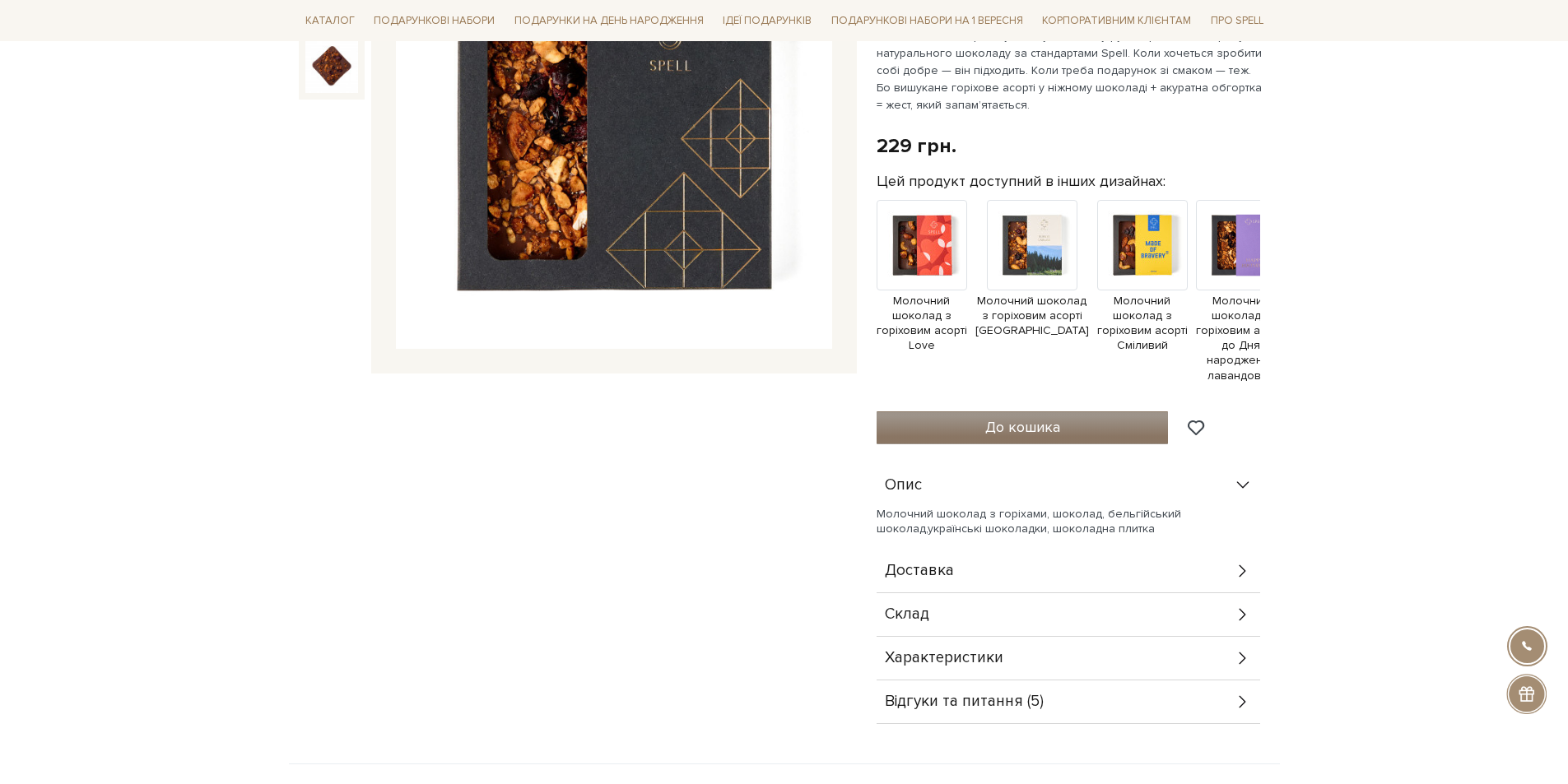
click at [924, 431] on button "До кошика" at bounding box center [1023, 428] width 292 height 33
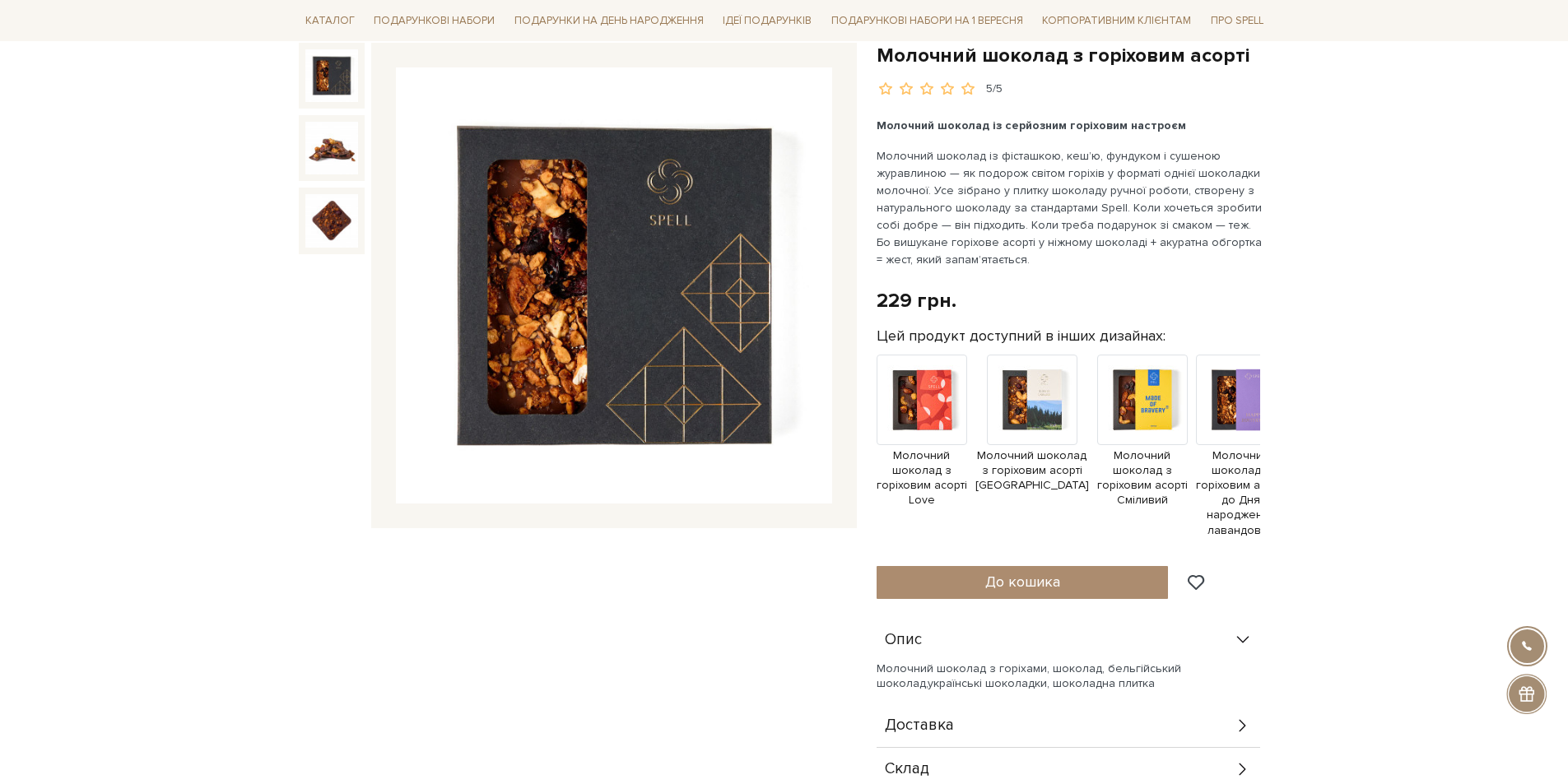
scroll to position [0, 0]
